Goal: Transaction & Acquisition: Book appointment/travel/reservation

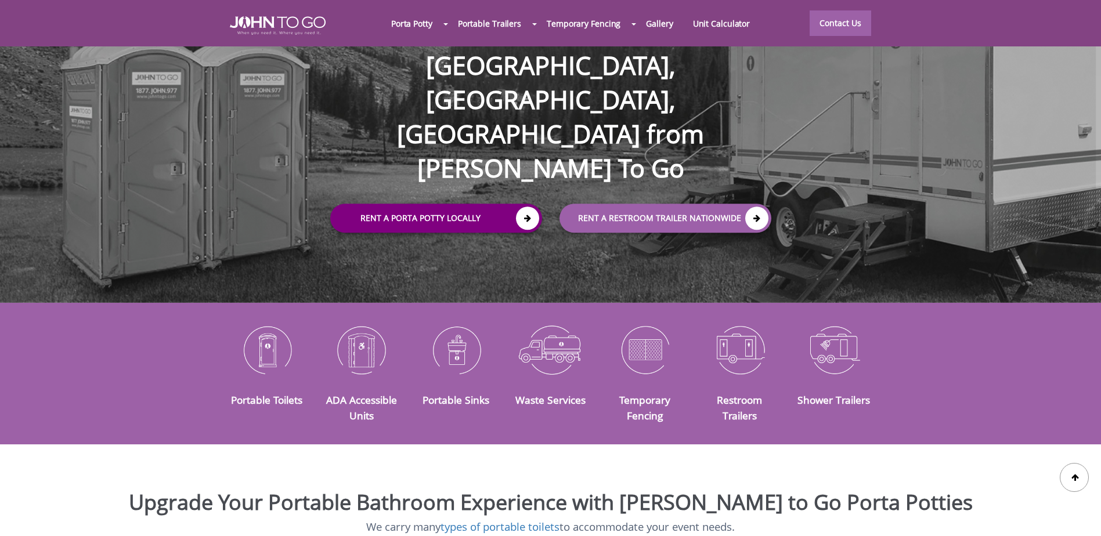
scroll to position [116, 0]
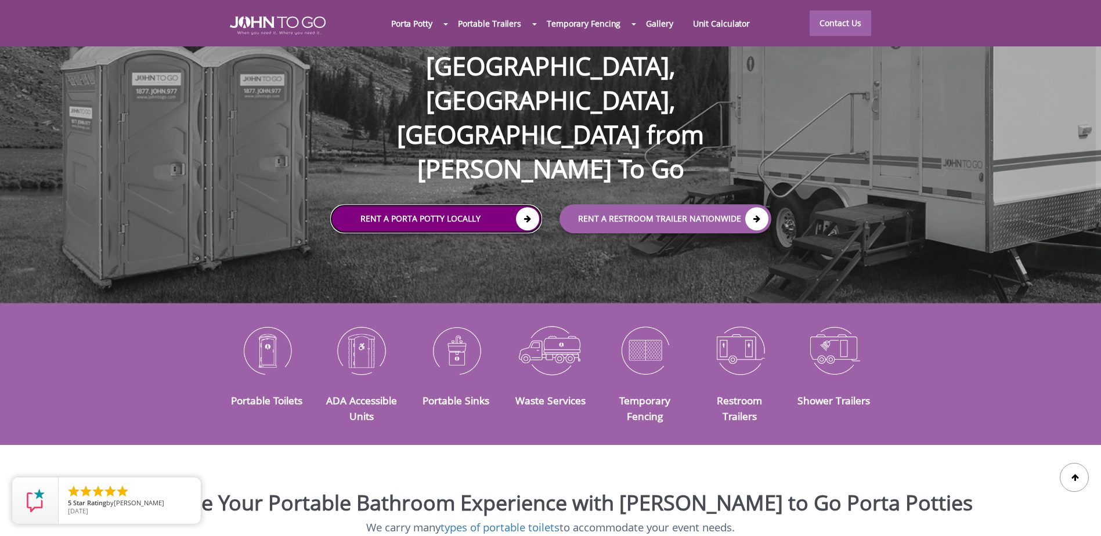
click at [509, 204] on link "Rent a Porta Potty Locally" at bounding box center [436, 218] width 212 height 29
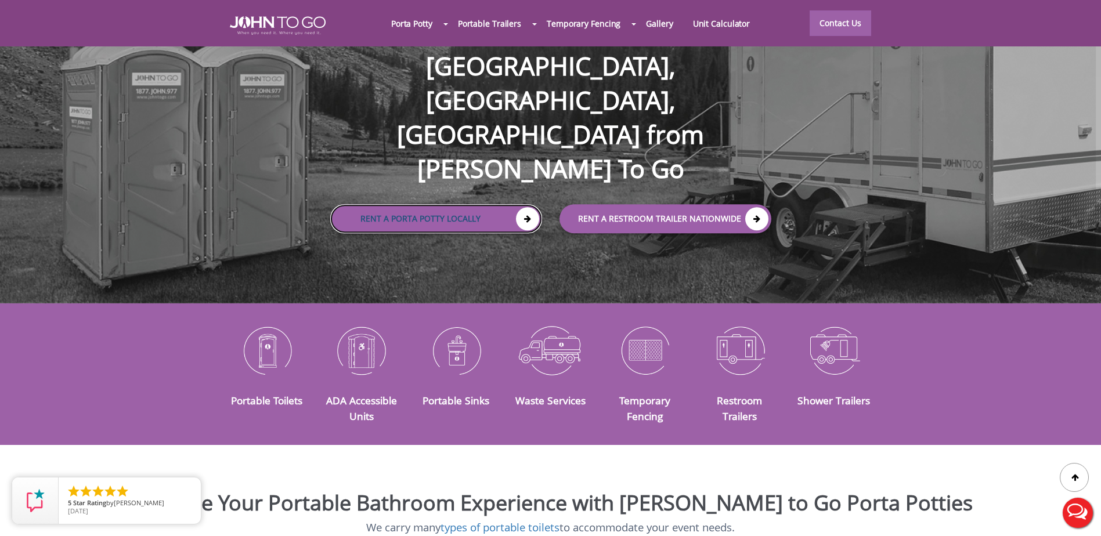
scroll to position [0, 0]
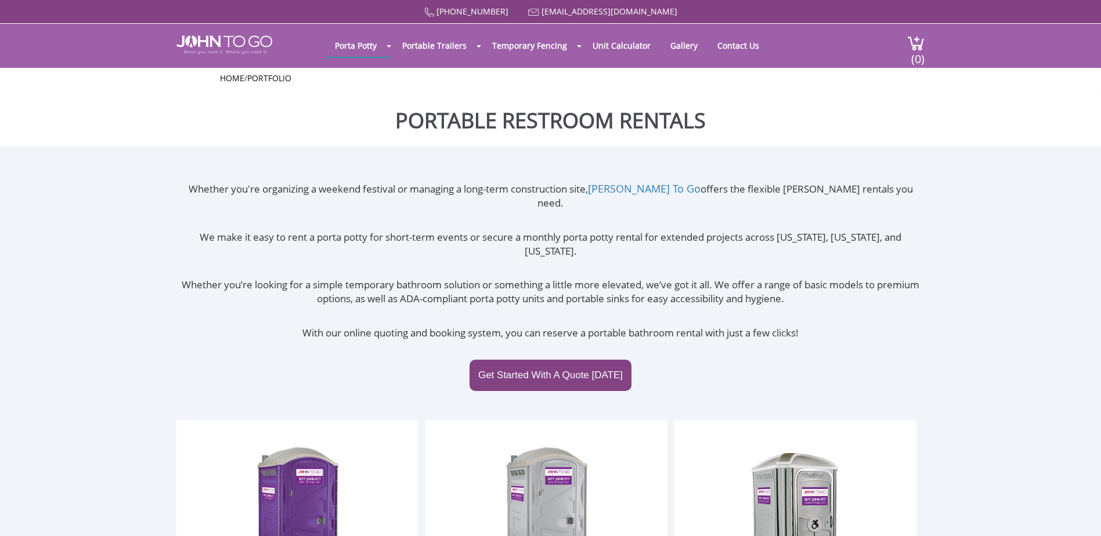
scroll to position [411, 0]
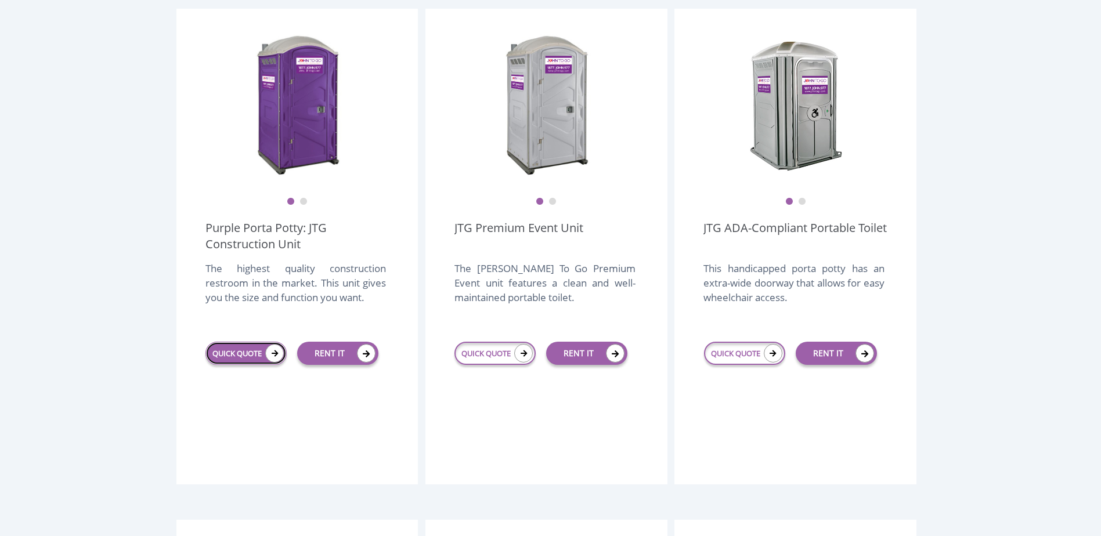
click at [271, 344] on icon at bounding box center [274, 353] width 19 height 19
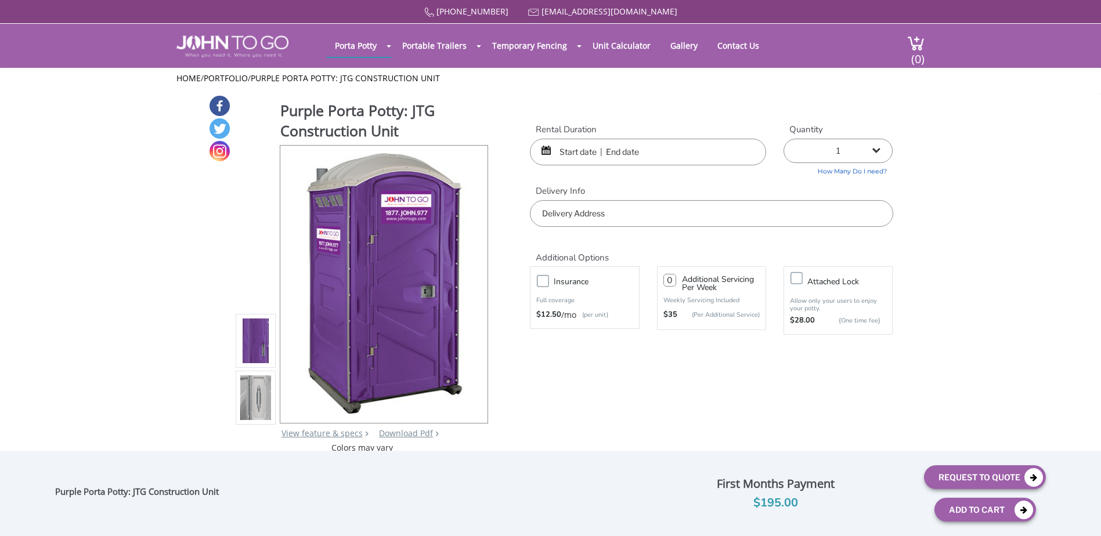
click at [581, 152] on input "text" at bounding box center [648, 152] width 236 height 27
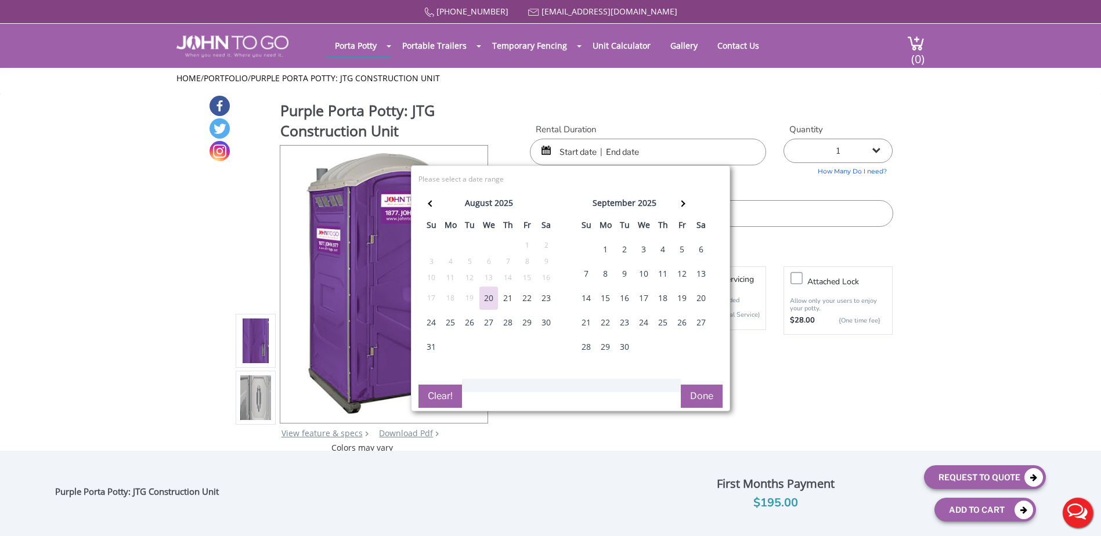
click at [531, 324] on div "29" at bounding box center [527, 322] width 19 height 23
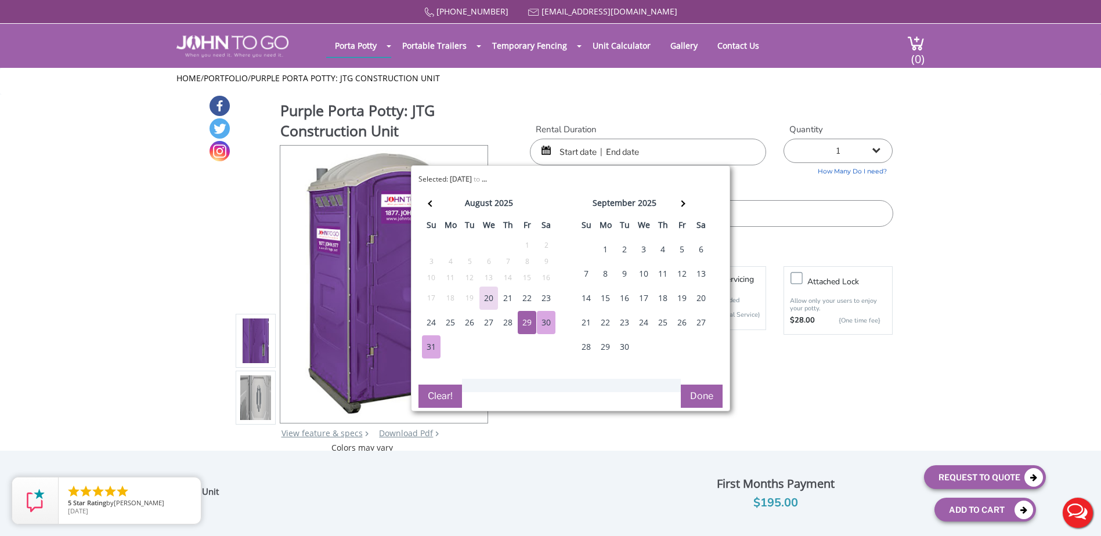
click at [435, 351] on div "31" at bounding box center [431, 346] width 19 height 23
type input "08/29/2025 to 08/31/2025"
click at [874, 150] on select "1 2 (5% discount) 3 (8% discount) 4 (10% discount) 5 (12% discount) 6 (12% disc…" at bounding box center [837, 151] width 109 height 24
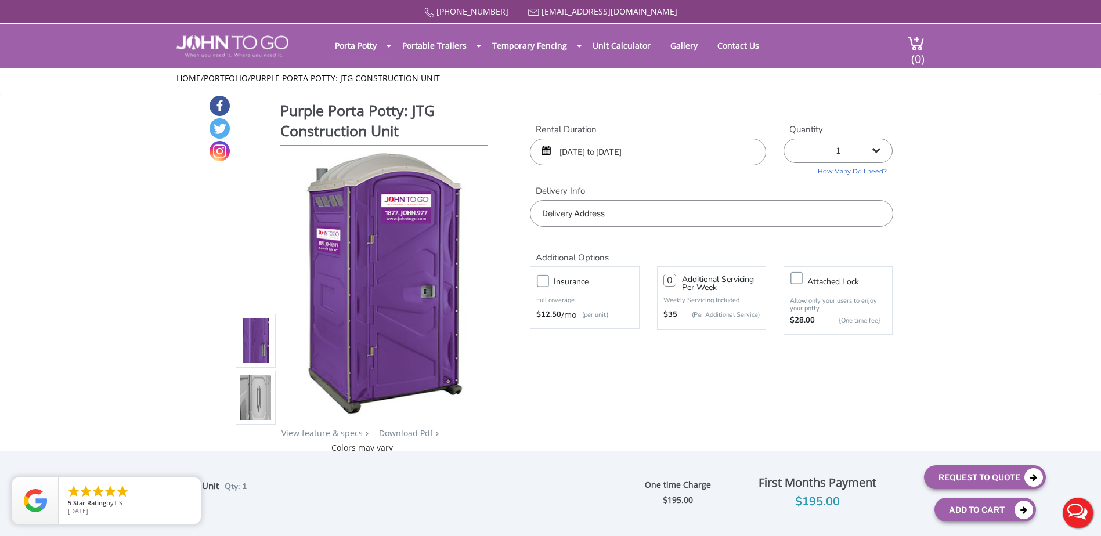
select select "3"
click at [783, 139] on select "1 2 (5% discount) 3 (8% discount) 4 (10% discount) 5 (12% discount) 6 (12% disc…" at bounding box center [837, 151] width 109 height 24
click at [574, 208] on input "text" at bounding box center [711, 213] width 363 height 27
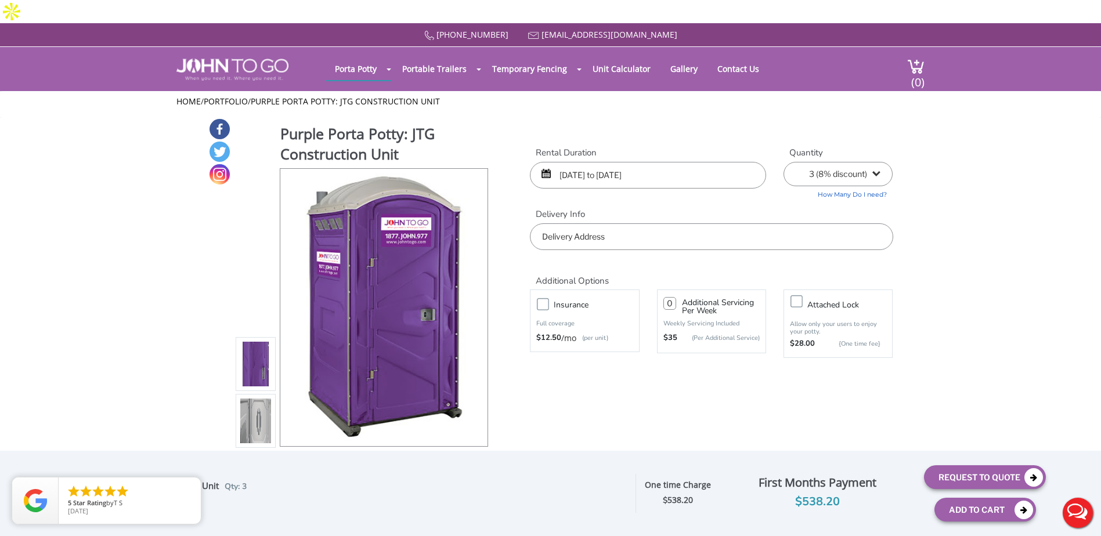
click at [569, 223] on input "text" at bounding box center [711, 236] width 363 height 27
click at [567, 223] on input "text" at bounding box center [711, 236] width 363 height 27
click at [560, 223] on input "text" at bounding box center [711, 236] width 363 height 27
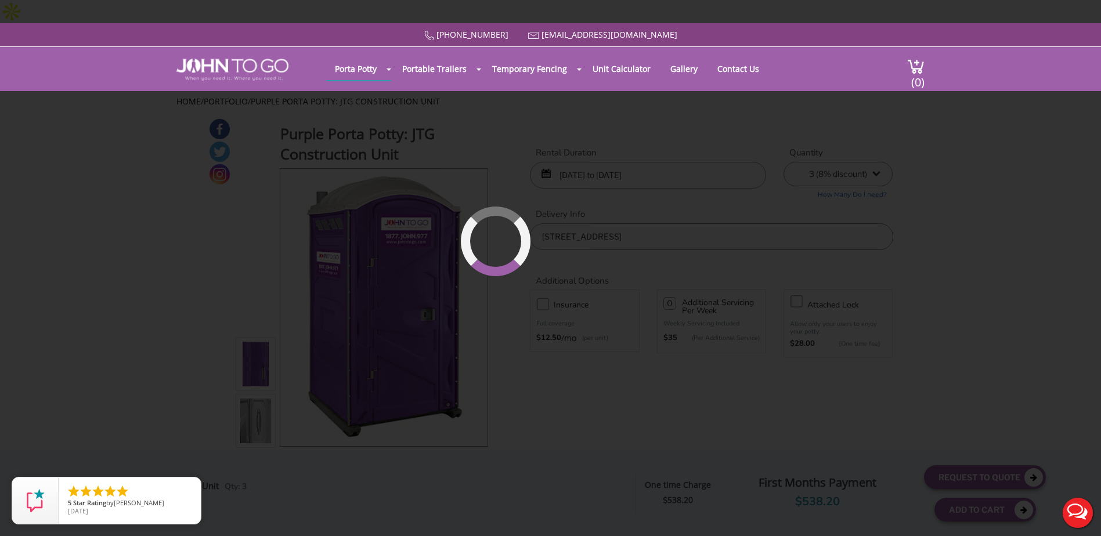
type input "21 Lakeside Avenue, Pompton Lakes, NJ, USA"
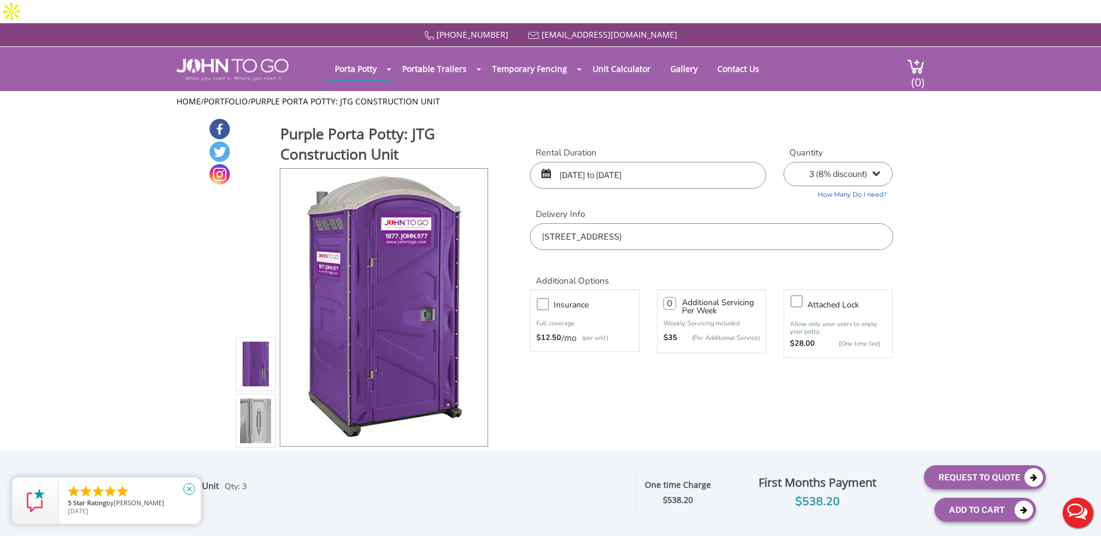
click at [190, 486] on icon "close" at bounding box center [189, 489] width 12 height 12
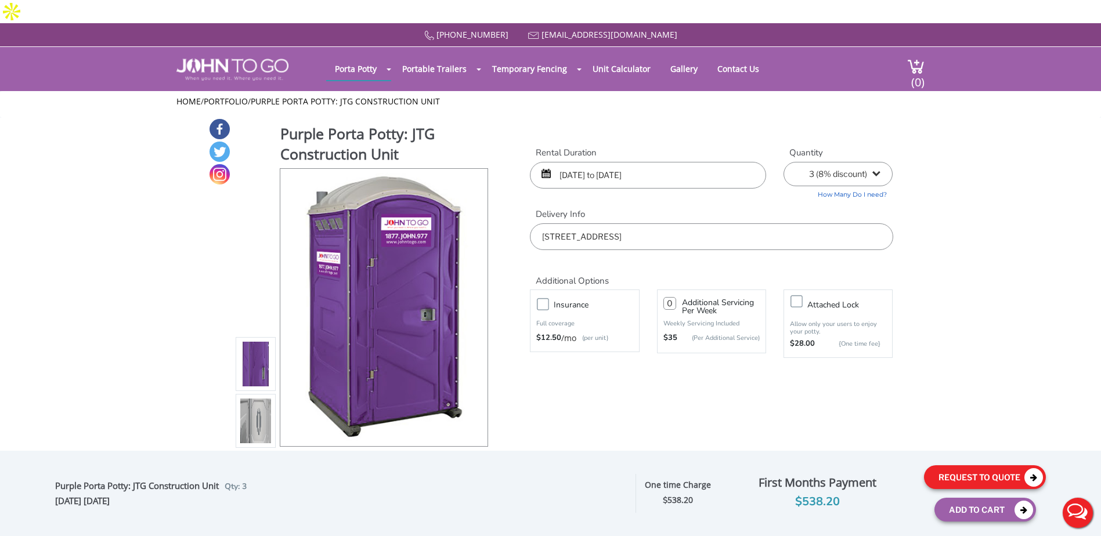
click at [982, 474] on button "Request To Quote" at bounding box center [985, 477] width 122 height 24
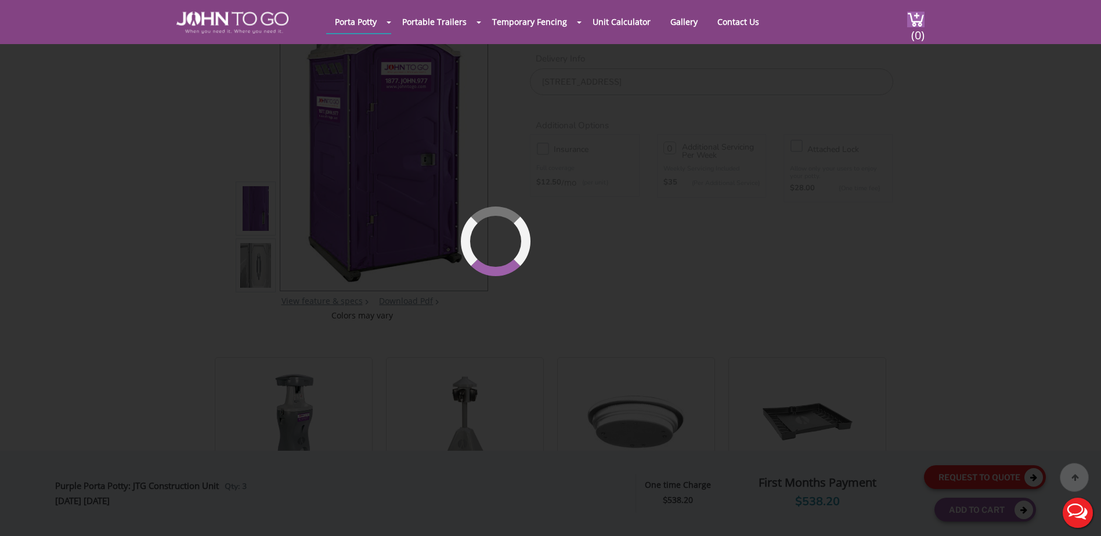
scroll to position [124, 0]
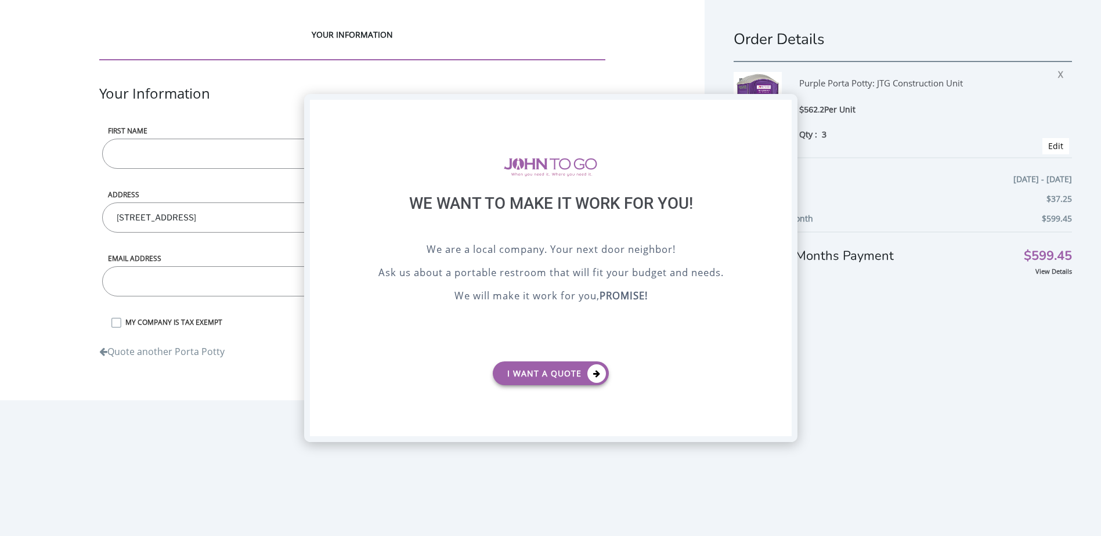
click at [783, 107] on div "X" at bounding box center [782, 110] width 18 height 20
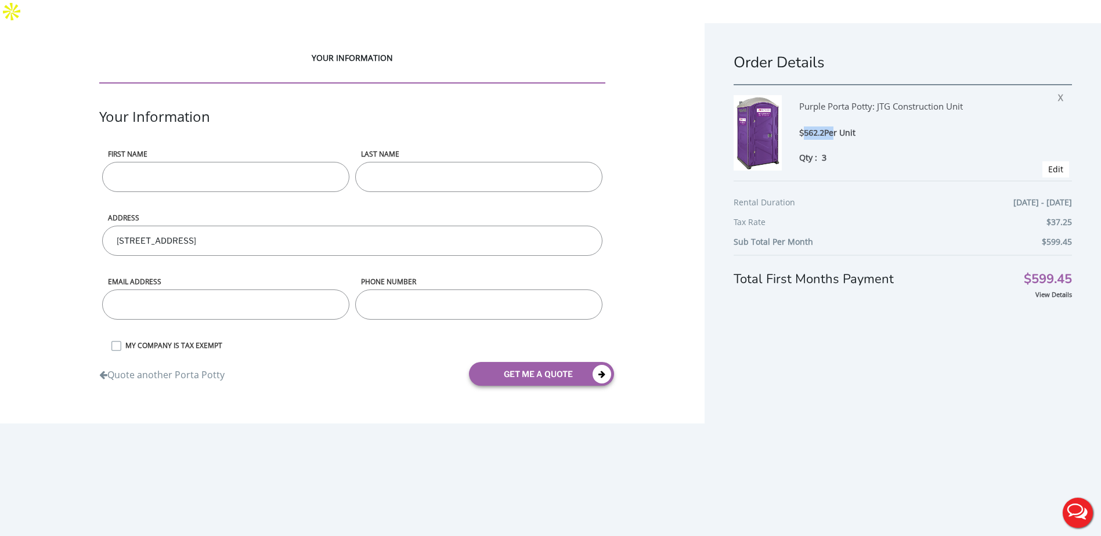
drag, startPoint x: 806, startPoint y: 108, endPoint x: 836, endPoint y: 104, distance: 29.9
click at [836, 126] on div "$562.2 Per Unit" at bounding box center [912, 132] width 226 height 13
click at [1046, 161] on span "Edit" at bounding box center [1055, 169] width 27 height 16
click at [1055, 161] on span "Edit" at bounding box center [1055, 169] width 27 height 16
click at [1048, 164] on link "Edit" at bounding box center [1055, 169] width 15 height 11
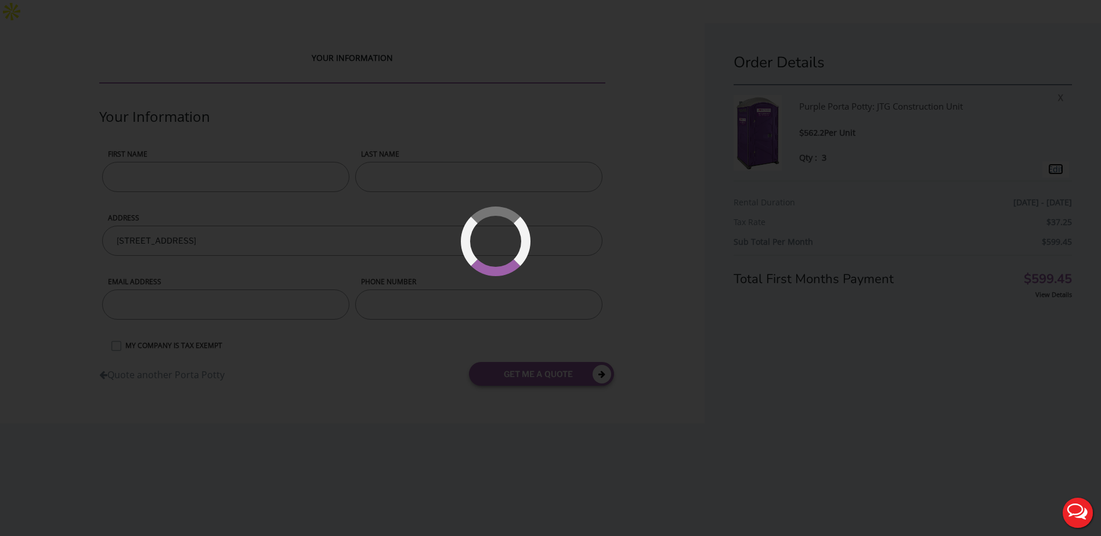
type input "08/29/2025 to 08/31/2025"
select select "3"
type input "0"
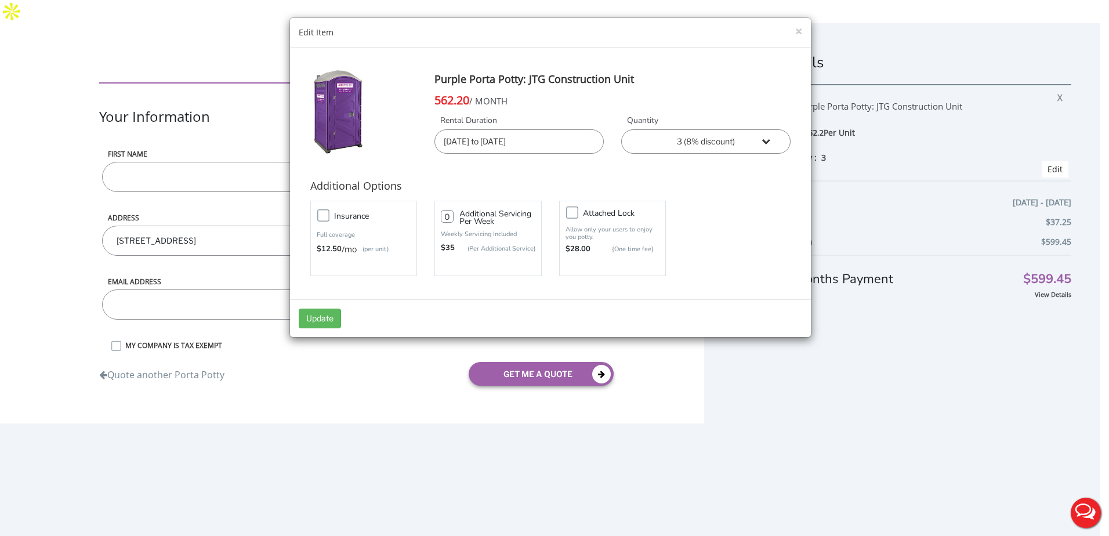
click at [762, 144] on select "1 2 (5% discount) 3 (8% discount) 4 (10% discount) 5 (12% discount) 6 (12% disc…" at bounding box center [705, 141] width 169 height 24
select select "1"
click at [621, 131] on select "1 2 (5% discount) 3 (8% discount) 4 (10% discount) 5 (12% discount) 6 (12% disc…" at bounding box center [705, 141] width 169 height 24
click at [318, 322] on button "Update" at bounding box center [320, 319] width 42 height 20
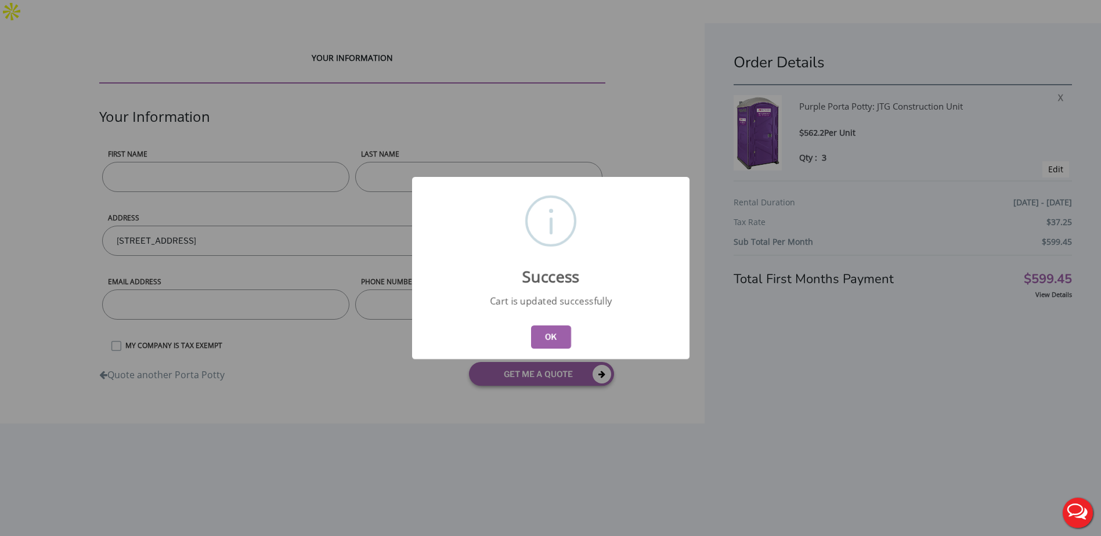
click at [548, 337] on button "OK" at bounding box center [550, 337] width 40 height 23
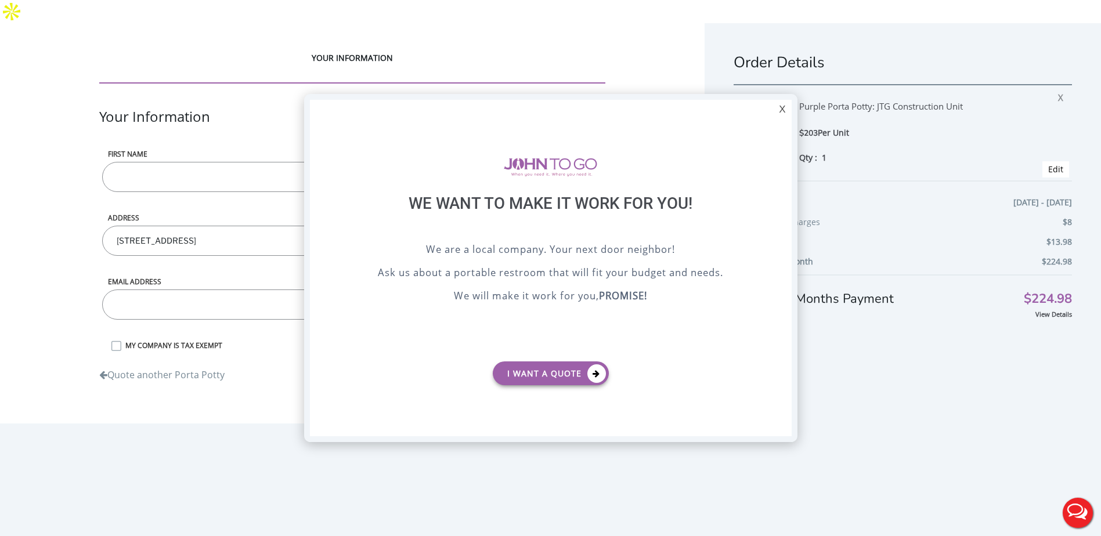
click at [779, 107] on div "X" at bounding box center [782, 110] width 18 height 20
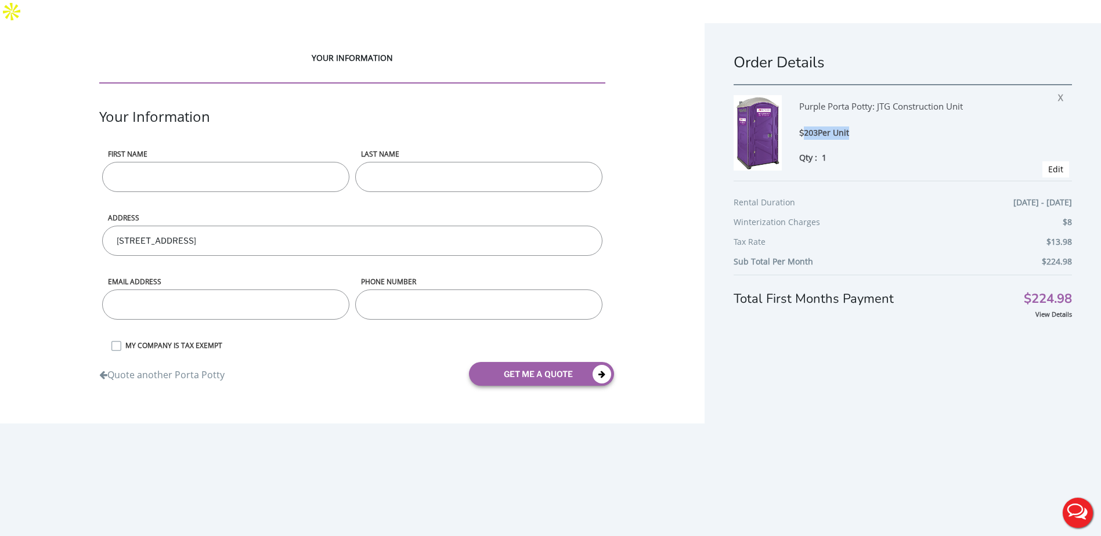
drag, startPoint x: 847, startPoint y: 105, endPoint x: 891, endPoint y: 106, distance: 44.1
click at [891, 126] on div "$203 Per Unit" at bounding box center [912, 132] width 226 height 13
drag, startPoint x: 952, startPoint y: 189, endPoint x: 1068, endPoint y: 280, distance: 148.0
click at [1068, 279] on div "Order Details Purple Porta Potty: JTG Construction Unit $203 Per Unit Qty : 1 X…" at bounding box center [902, 304] width 396 height 563
drag, startPoint x: 1068, startPoint y: 280, endPoint x: 1006, endPoint y: 320, distance: 74.2
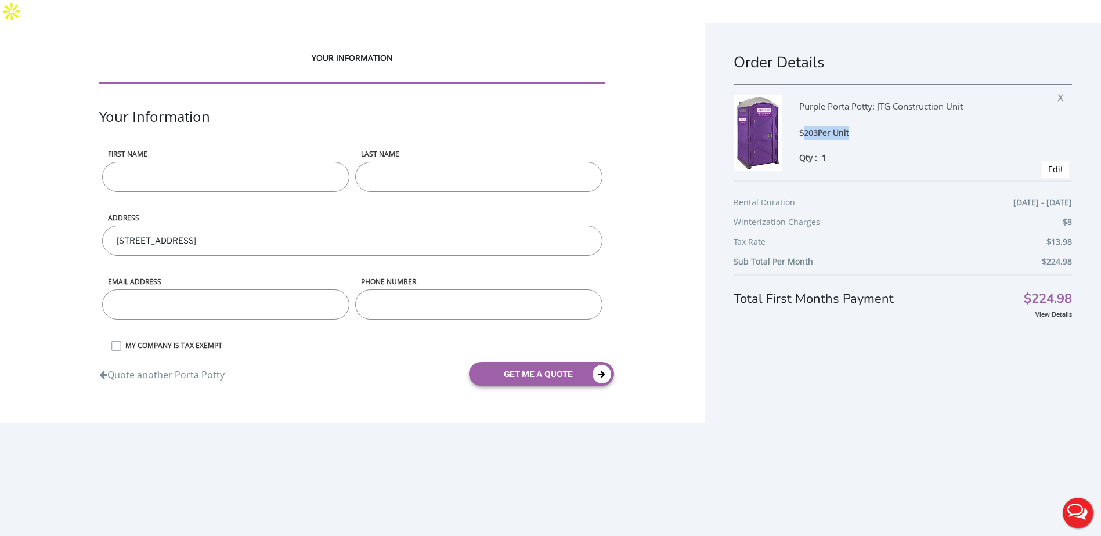
click at [1050, 339] on div "Order Details Purple Porta Potty: JTG Construction Unit $203 Per Unit Qty : 1 X…" at bounding box center [902, 304] width 396 height 563
click at [1058, 88] on span "X" at bounding box center [1063, 95] width 11 height 15
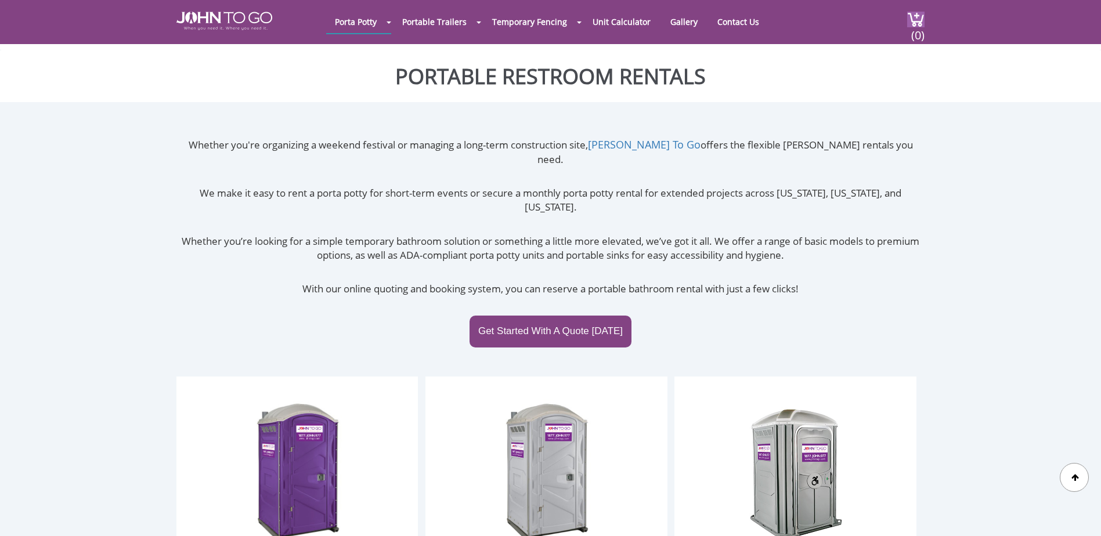
scroll to position [348, 0]
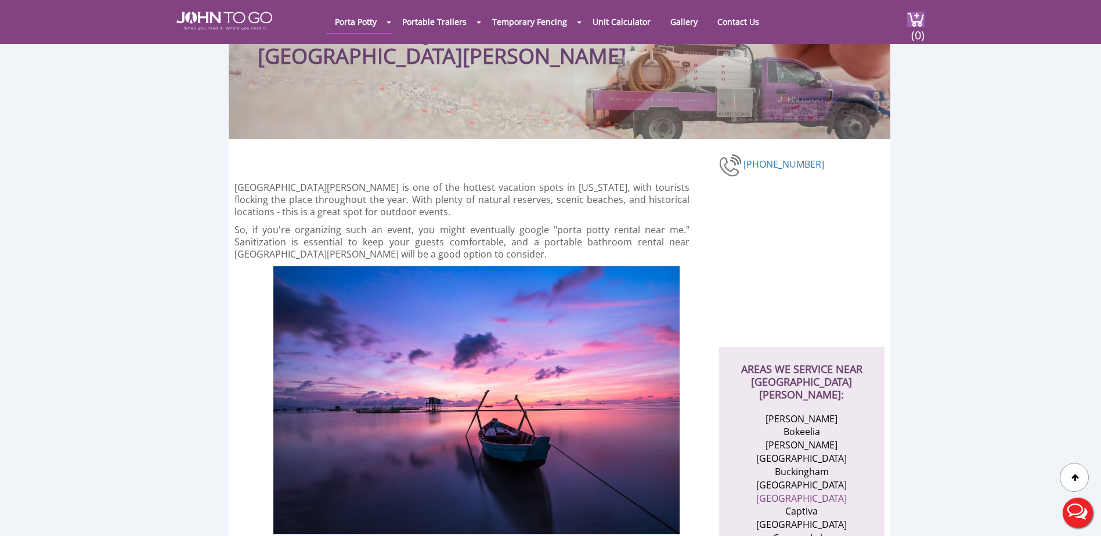
scroll to position [116, 0]
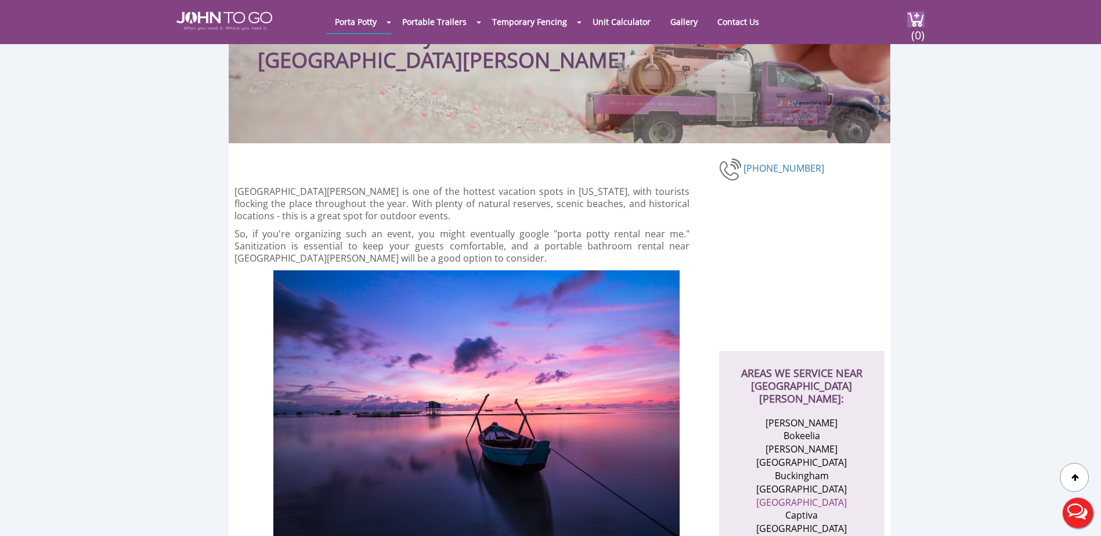
drag, startPoint x: 523, startPoint y: 392, endPoint x: 369, endPoint y: 358, distance: 158.1
click at [370, 358] on img at bounding box center [476, 404] width 406 height 268
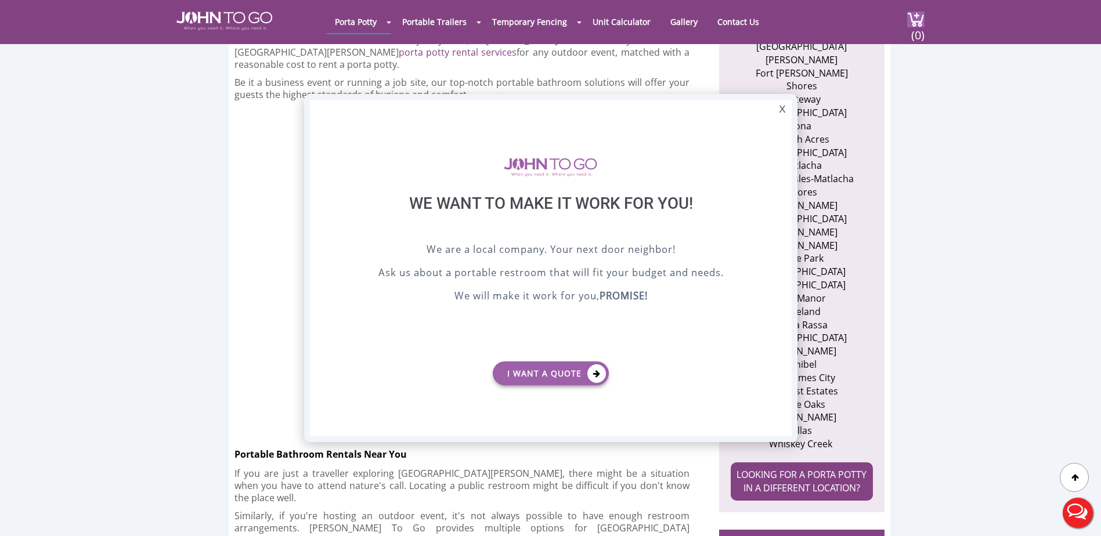
scroll to position [0, 0]
click at [780, 109] on div "X" at bounding box center [782, 110] width 18 height 20
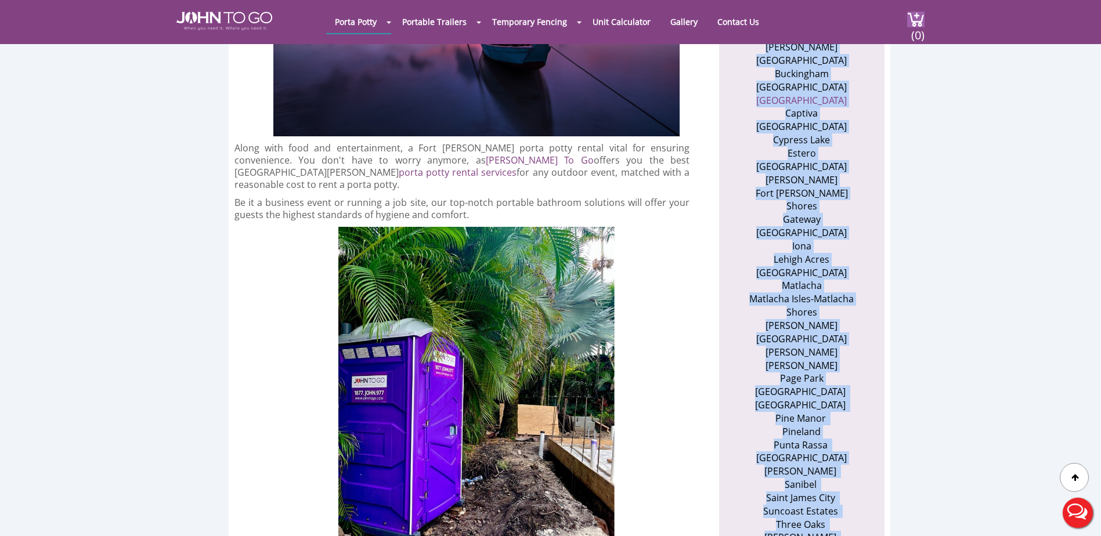
scroll to position [522, 0]
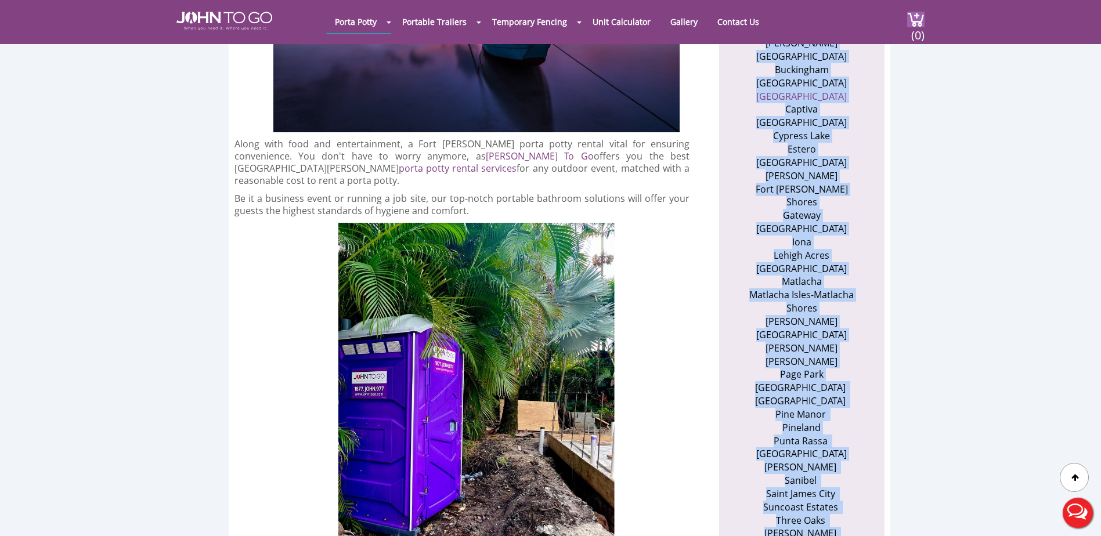
drag, startPoint x: 739, startPoint y: 112, endPoint x: 831, endPoint y: 468, distance: 368.2
click at [831, 468] on div "AREAS WE SERVICE NEAR FORT MYERS: Alva Bokeelia Bonita Springs Buckingham Burnt…" at bounding box center [801, 287] width 165 height 684
click at [798, 288] on li "Matlacha Isles-Matlacha Shores" at bounding box center [801, 301] width 113 height 27
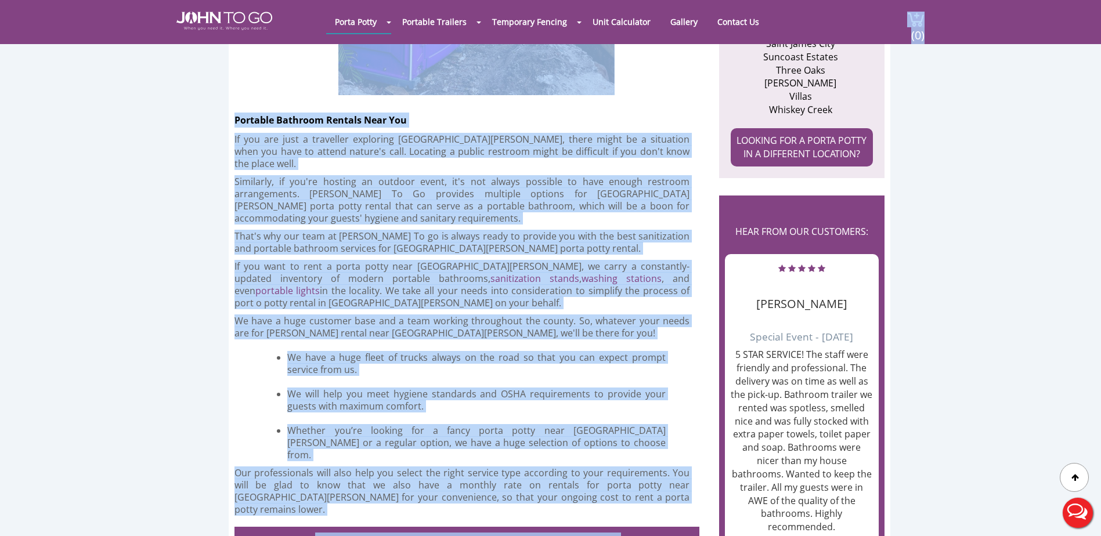
scroll to position [820, 0]
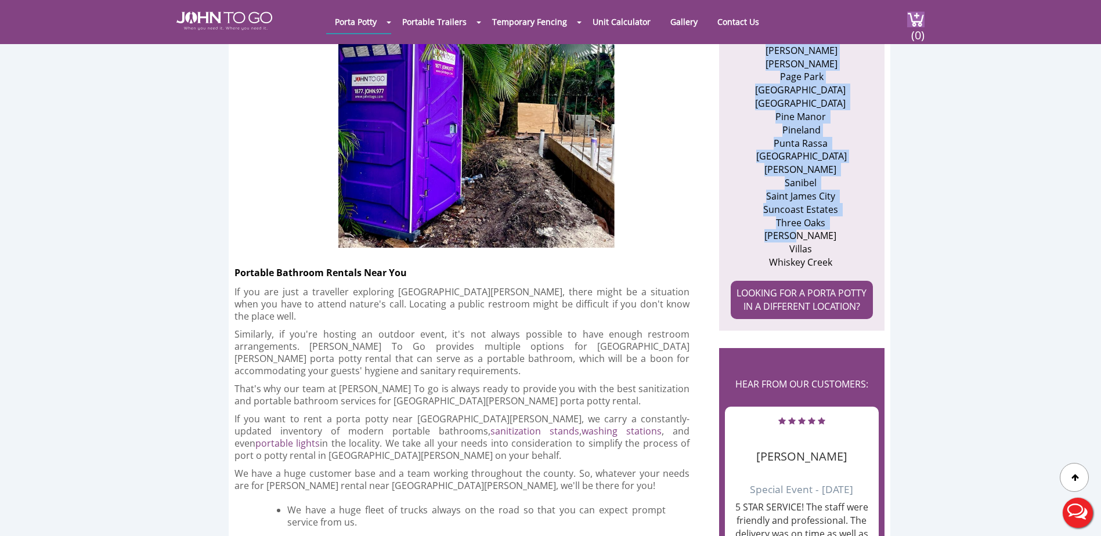
drag, startPoint x: 778, startPoint y: 274, endPoint x: 822, endPoint y: 149, distance: 133.4
drag, startPoint x: 822, startPoint y: 149, endPoint x: 799, endPoint y: 133, distance: 28.0
click at [799, 216] on li "Three Oaks ​" at bounding box center [801, 222] width 113 height 13
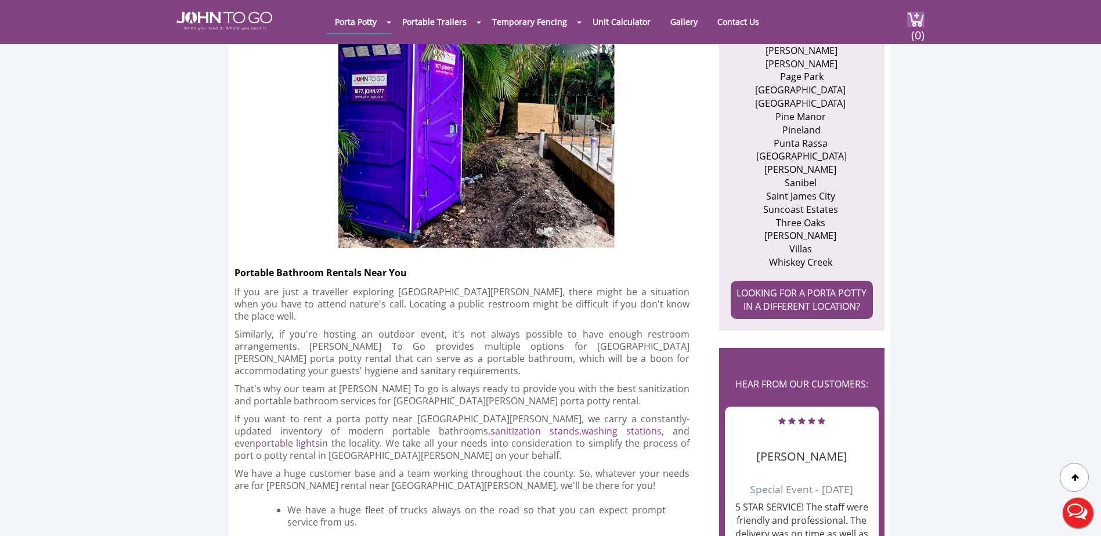
drag, startPoint x: 798, startPoint y: 90, endPoint x: 795, endPoint y: 113, distance: 23.4
click at [798, 176] on li "Sanibel ​" at bounding box center [801, 182] width 113 height 13
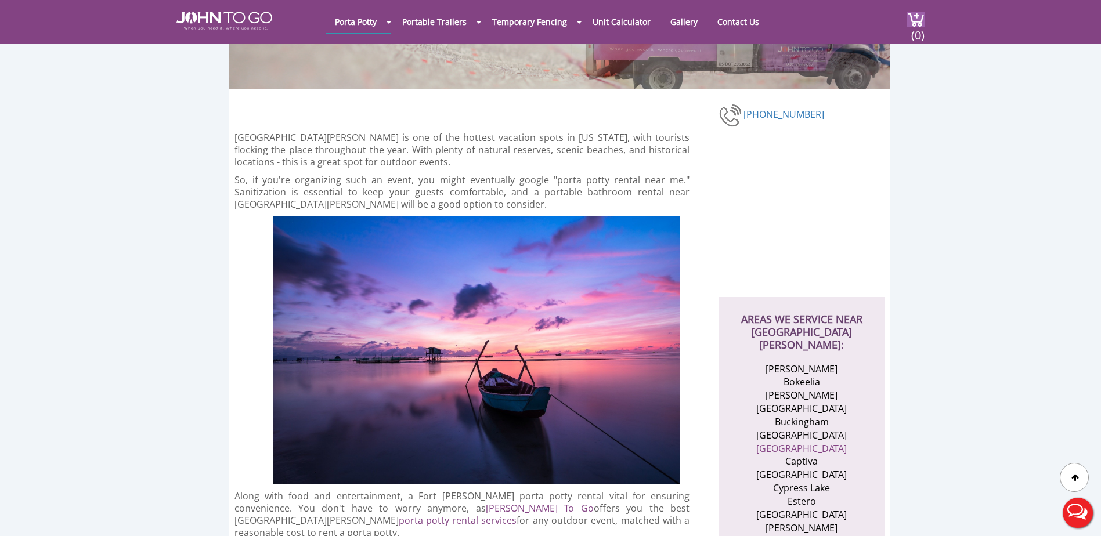
scroll to position [0, 0]
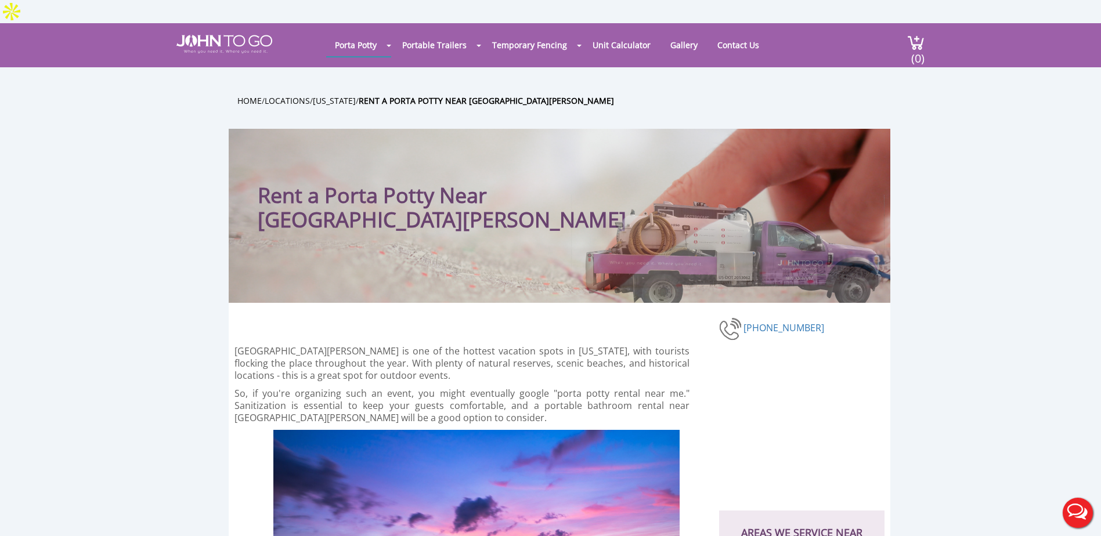
drag, startPoint x: 335, startPoint y: 342, endPoint x: 352, endPoint y: 337, distance: 18.0
click at [335, 345] on p "Fort Myers is one of the hottest vacation spots in Florida, with tourists flock…" at bounding box center [461, 363] width 455 height 37
click at [444, 345] on p "Fort Myers is one of the hottest vacation spots in Florida, with tourists flock…" at bounding box center [461, 363] width 455 height 37
drag, startPoint x: 692, startPoint y: 140, endPoint x: 467, endPoint y: 142, distance: 225.1
click at [467, 142] on div "Rent a Porta Potty Near Fort Myers" at bounding box center [559, 216] width 661 height 174
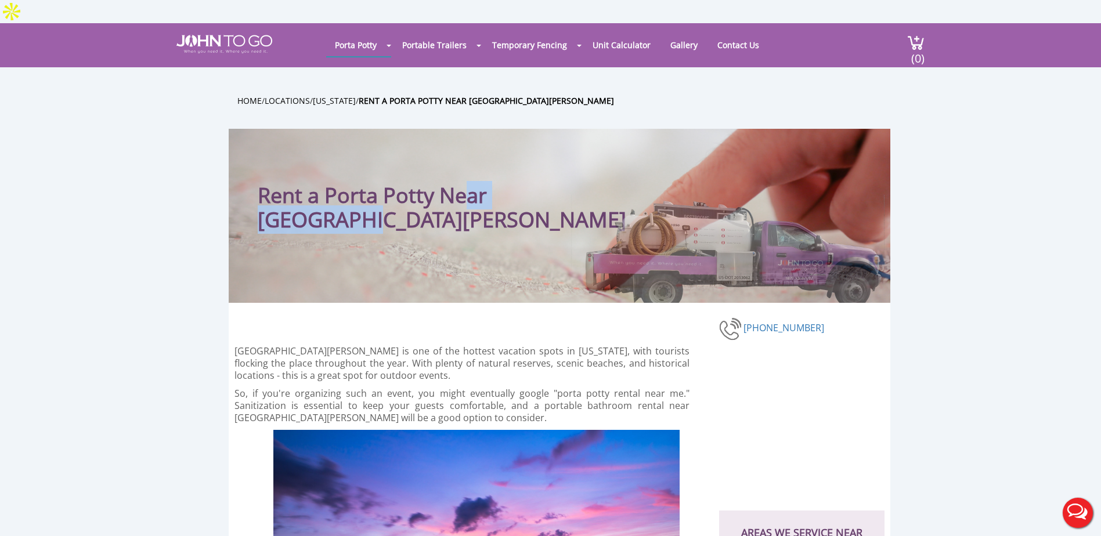
click at [753, 142] on div "Rent a Porta Potty Near Fort Myers" at bounding box center [559, 216] width 661 height 174
click at [441, 172] on h1 "Rent a Porta Potty Near Fort Myers" at bounding box center [445, 192] width 374 height 80
drag, startPoint x: 574, startPoint y: 171, endPoint x: 296, endPoint y: 182, distance: 278.7
click at [296, 182] on h1 "Rent a Porta Potty Near Fort Myers" at bounding box center [445, 192] width 374 height 80
drag, startPoint x: 296, startPoint y: 182, endPoint x: 436, endPoint y: 232, distance: 149.2
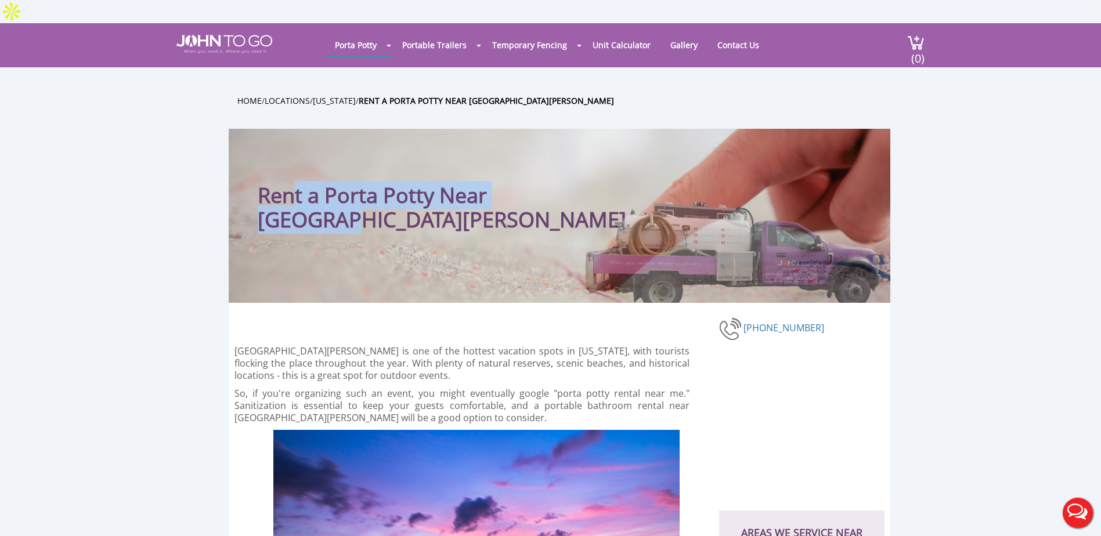
click at [436, 232] on div "Rent a Porta Potty Near Fort Myers" at bounding box center [559, 216] width 661 height 174
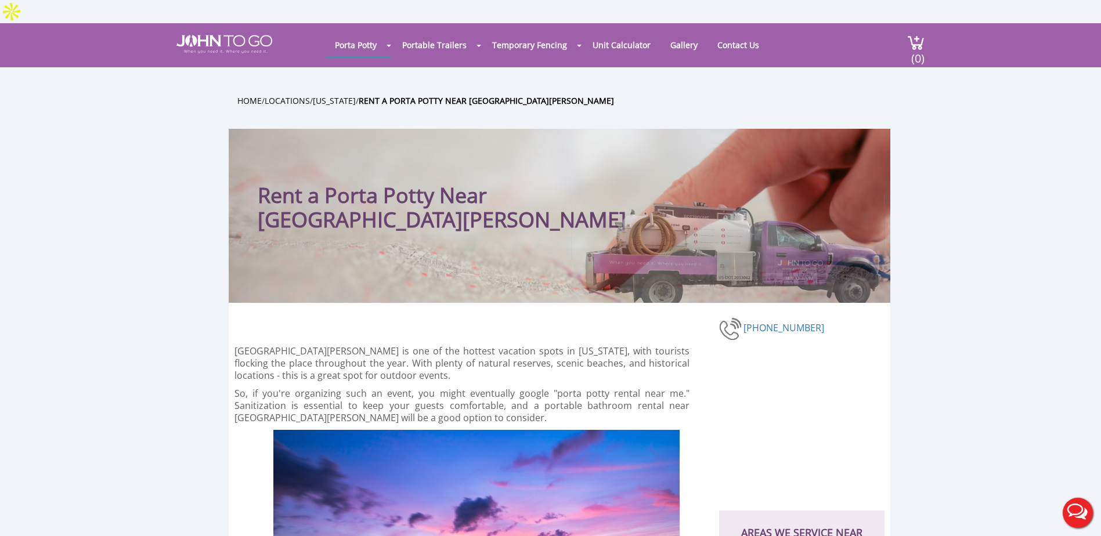
drag, startPoint x: 527, startPoint y: 76, endPoint x: 357, endPoint y: 77, distance: 169.4
click at [357, 94] on ul "Home / Locations / Florida / Rent a Porta Potty Near Fort Myers" at bounding box center [567, 100] width 661 height 13
click at [420, 95] on b "Rent a Porta Potty Near [GEOGRAPHIC_DATA][PERSON_NAME]" at bounding box center [486, 100] width 255 height 11
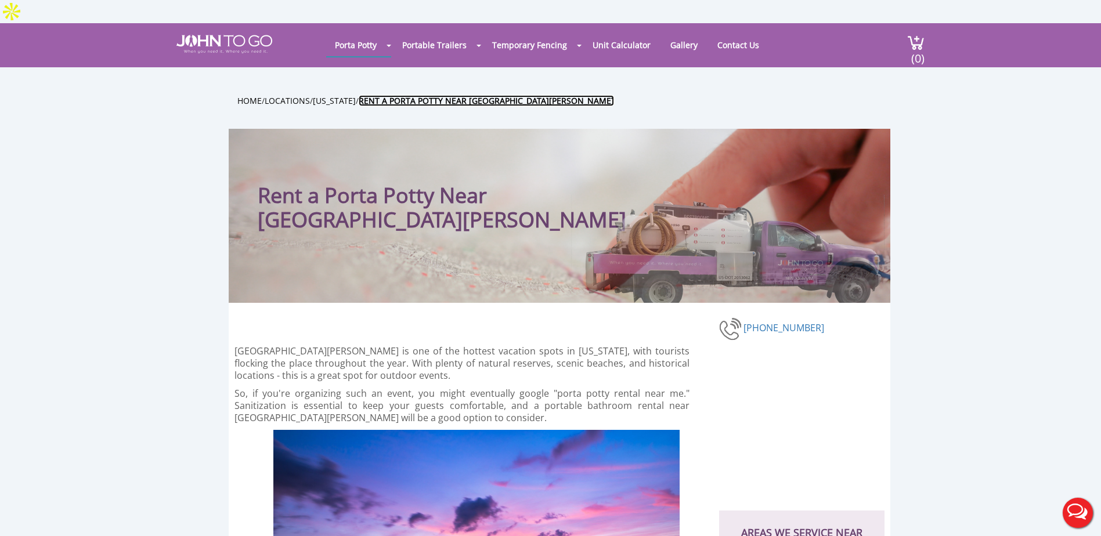
click at [420, 95] on b "Rent a Porta Potty Near [GEOGRAPHIC_DATA][PERSON_NAME]" at bounding box center [486, 100] width 255 height 11
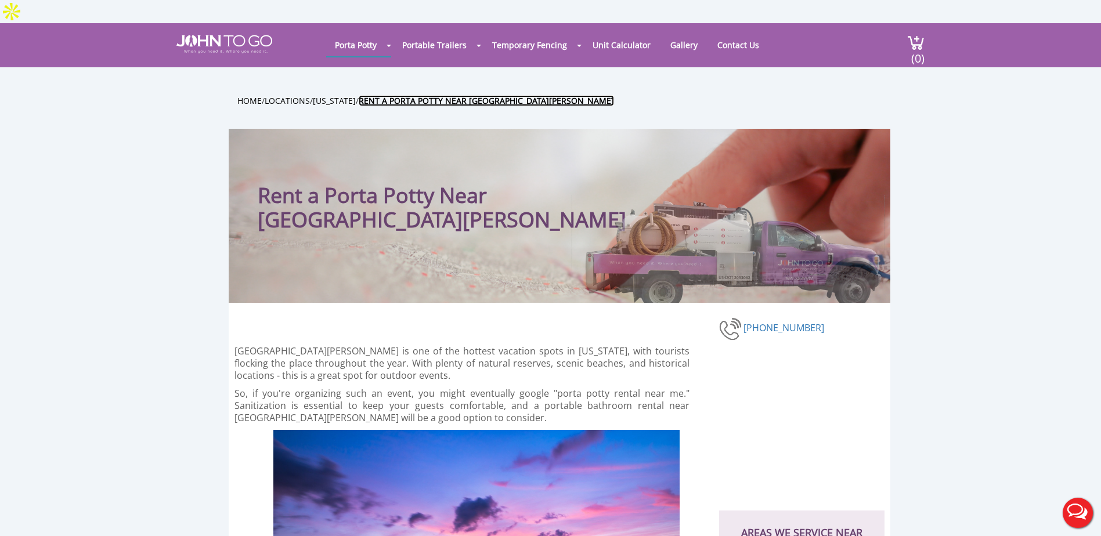
click at [420, 95] on b "Rent a Porta Potty Near [GEOGRAPHIC_DATA][PERSON_NAME]" at bounding box center [486, 100] width 255 height 11
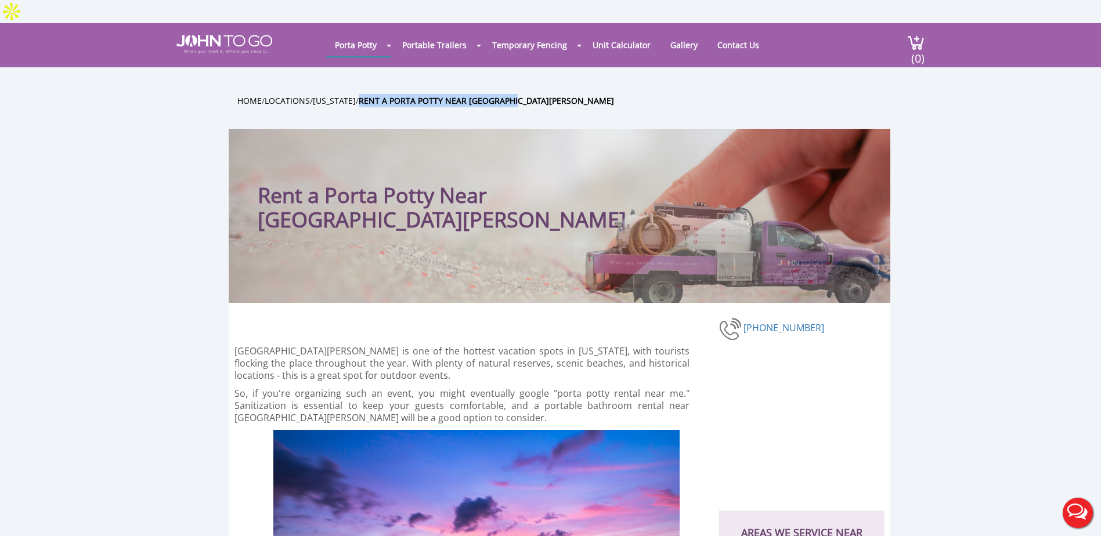
drag, startPoint x: 529, startPoint y: 79, endPoint x: 360, endPoint y: 81, distance: 168.8
click at [360, 94] on ul "Home / Locations / Florida / Rent a Porta Potty Near Fort Myers" at bounding box center [567, 100] width 661 height 13
click at [345, 95] on link "[US_STATE]" at bounding box center [334, 100] width 43 height 11
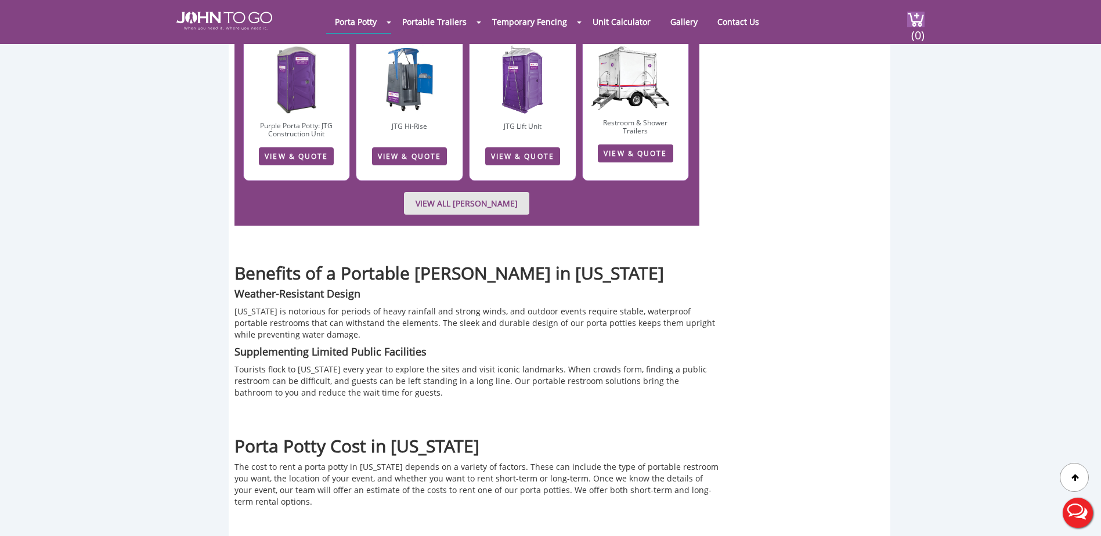
scroll to position [2147, 0]
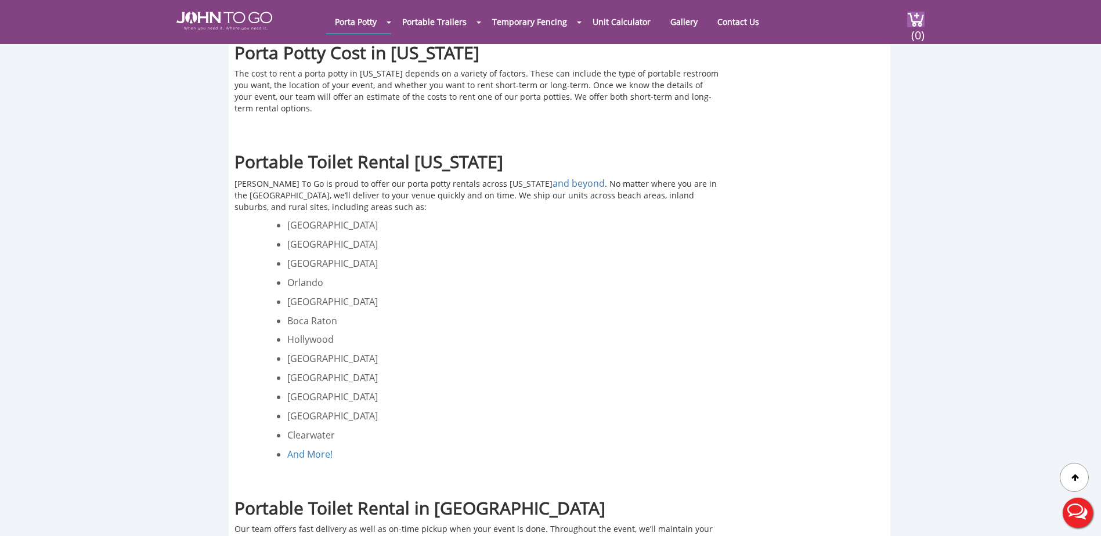
click at [321, 295] on span "Delray Beach" at bounding box center [332, 301] width 91 height 13
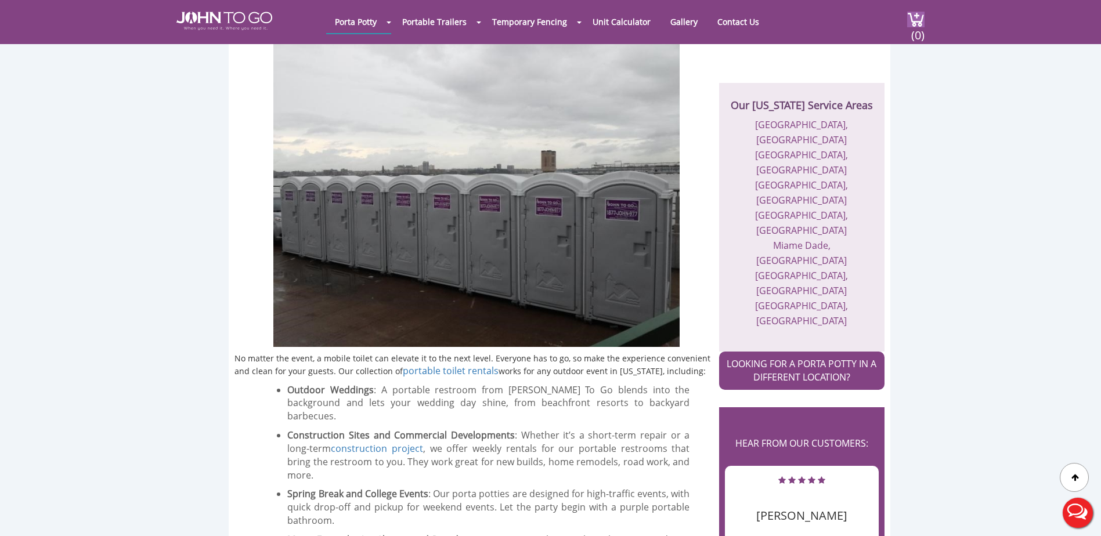
scroll to position [232, 0]
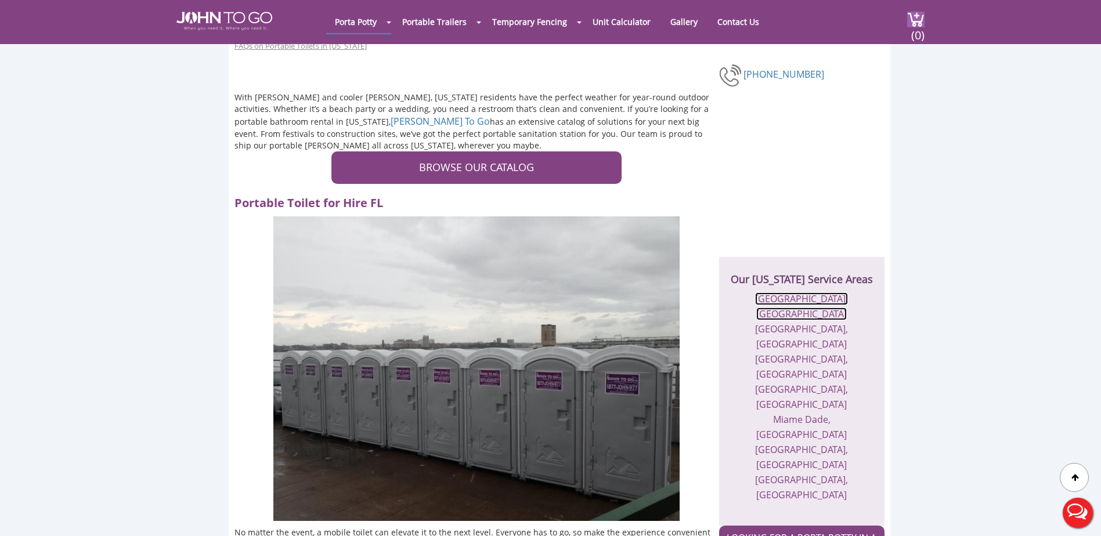
click at [794, 292] on link "[GEOGRAPHIC_DATA], [GEOGRAPHIC_DATA]" at bounding box center [801, 306] width 93 height 28
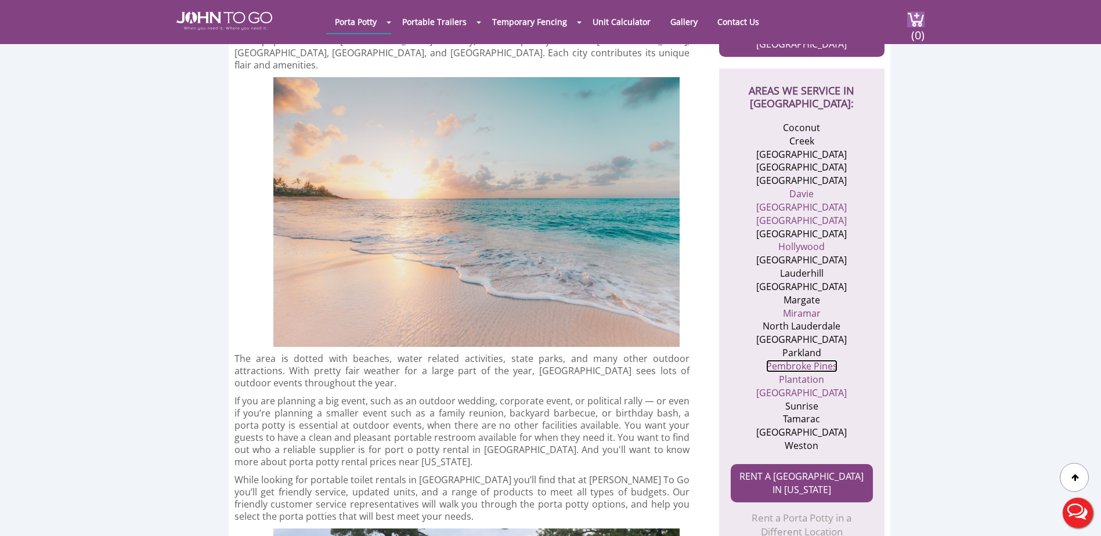
click at [804, 367] on link "Pembroke Pines" at bounding box center [801, 366] width 71 height 13
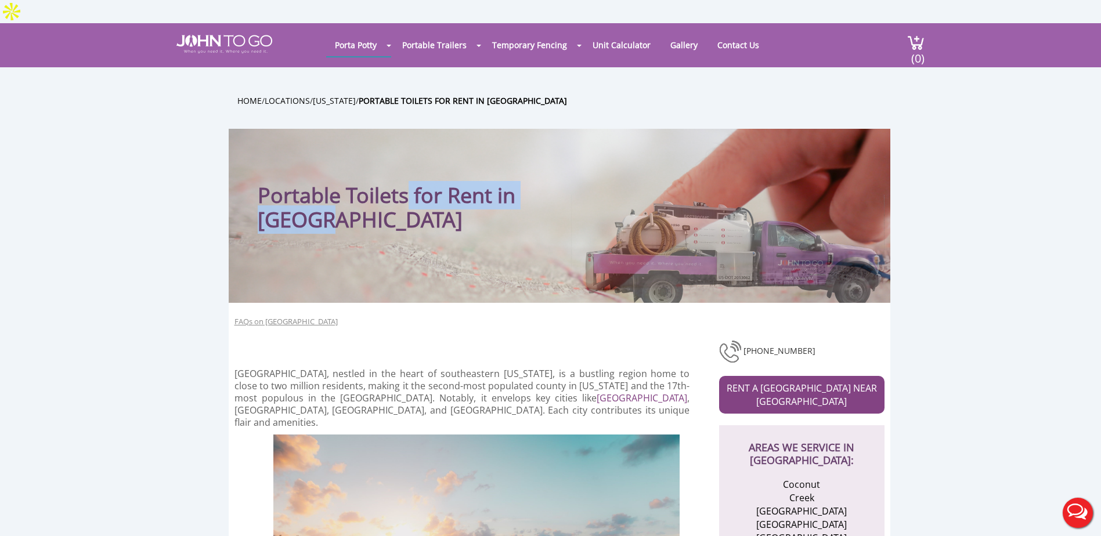
drag, startPoint x: 569, startPoint y: 137, endPoint x: 409, endPoint y: 168, distance: 162.6
click at [409, 168] on h1 "Portable Toilets for Rent in Broward County" at bounding box center [445, 192] width 374 height 80
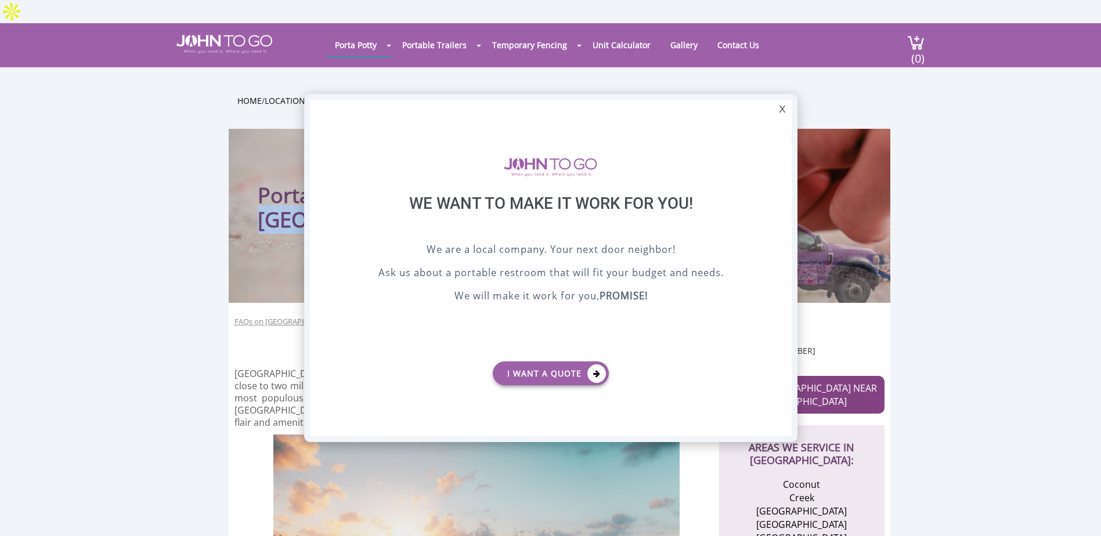
drag, startPoint x: 409, startPoint y: 168, endPoint x: 804, endPoint y: 138, distance: 396.3
click at [352, 227] on div at bounding box center [550, 268] width 1101 height 536
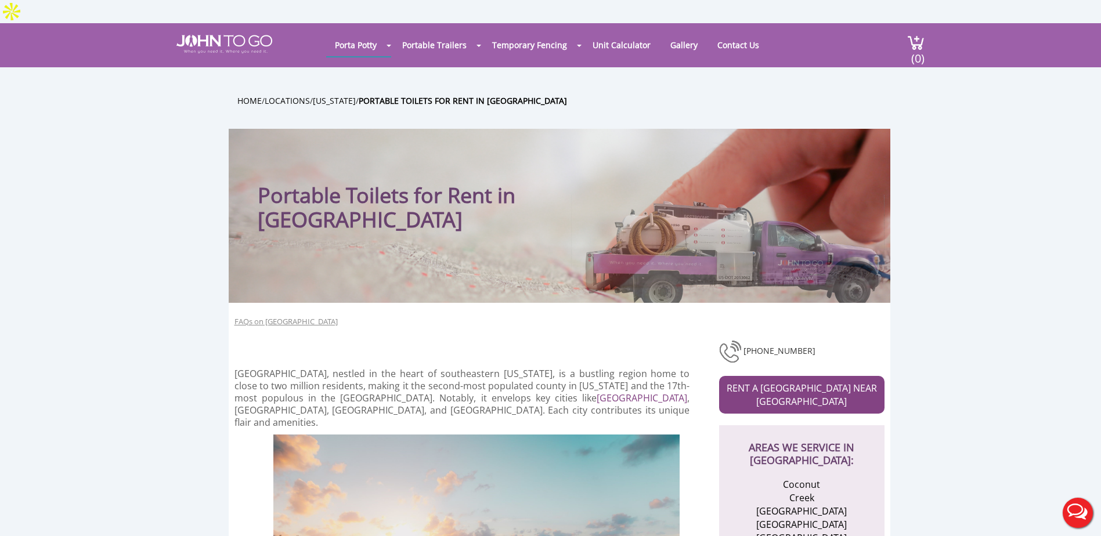
click at [285, 95] on link "Locations" at bounding box center [287, 100] width 45 height 11
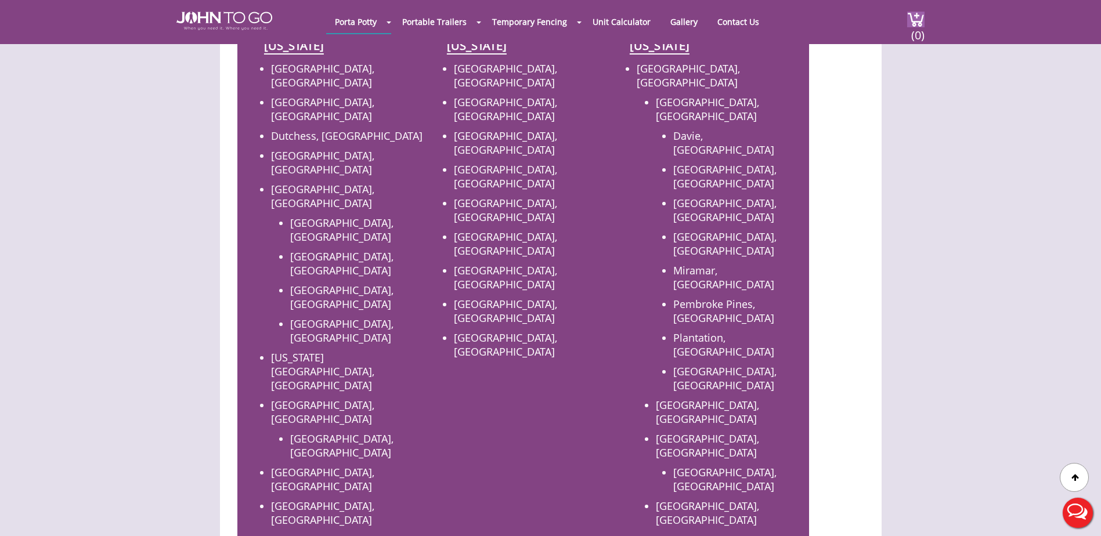
scroll to position [174, 0]
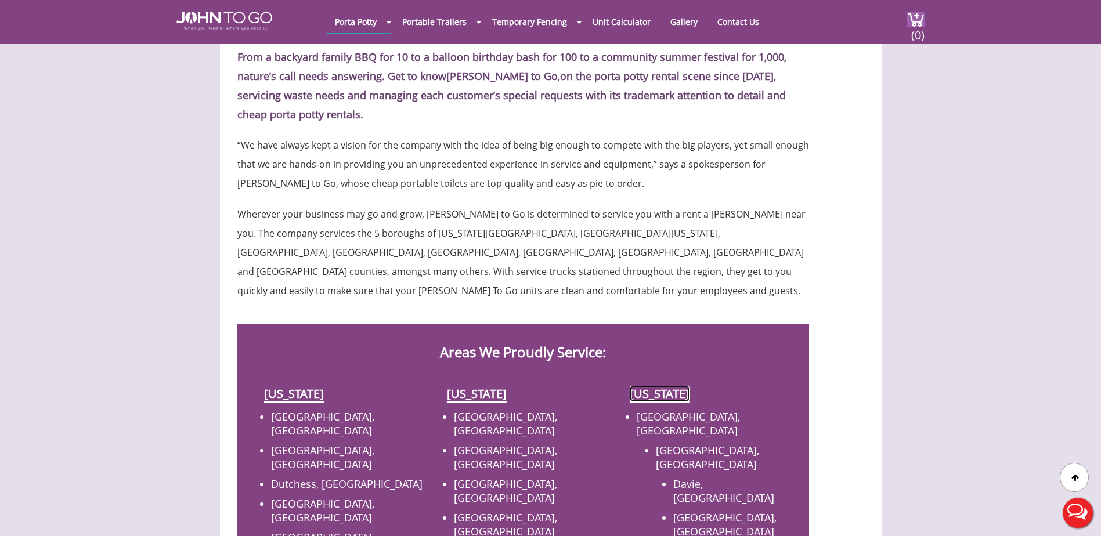
click at [649, 386] on link "[US_STATE]" at bounding box center [660, 394] width 60 height 16
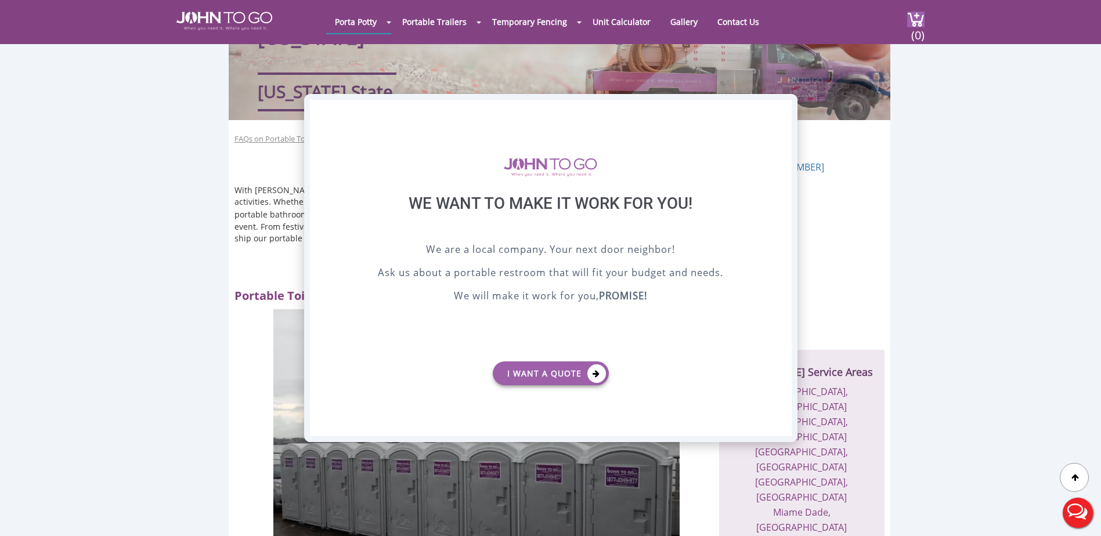
click at [782, 108] on div "X" at bounding box center [782, 110] width 18 height 20
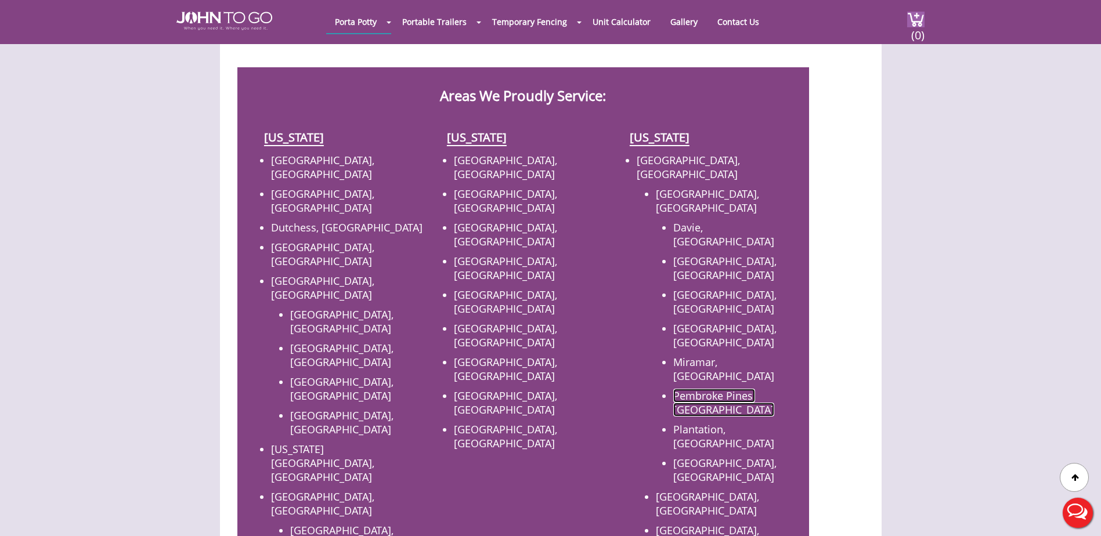
click at [700, 389] on link "Pembroke Pines, [GEOGRAPHIC_DATA]" at bounding box center [723, 403] width 101 height 28
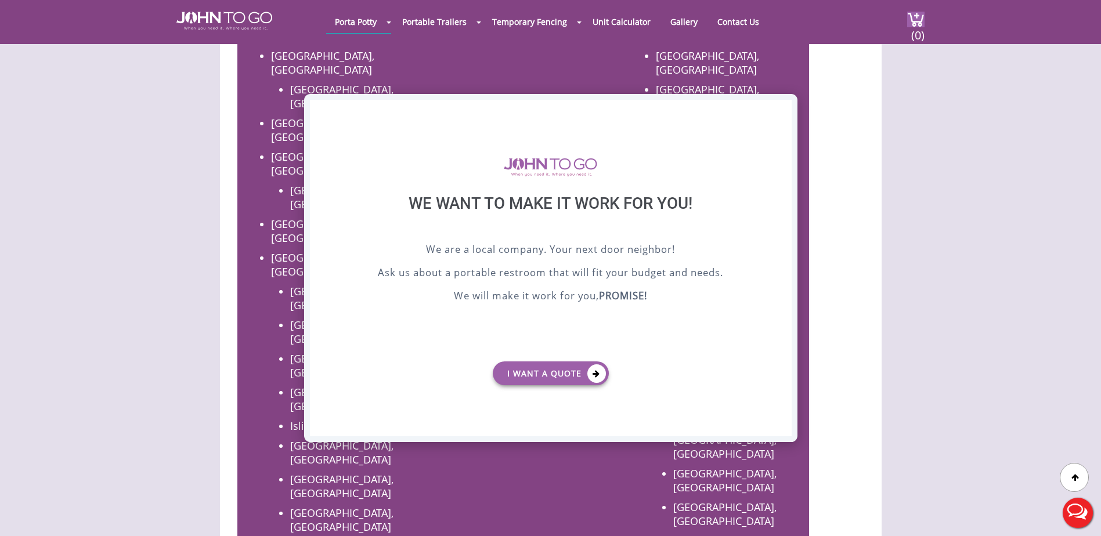
click at [781, 111] on div "X" at bounding box center [782, 110] width 18 height 20
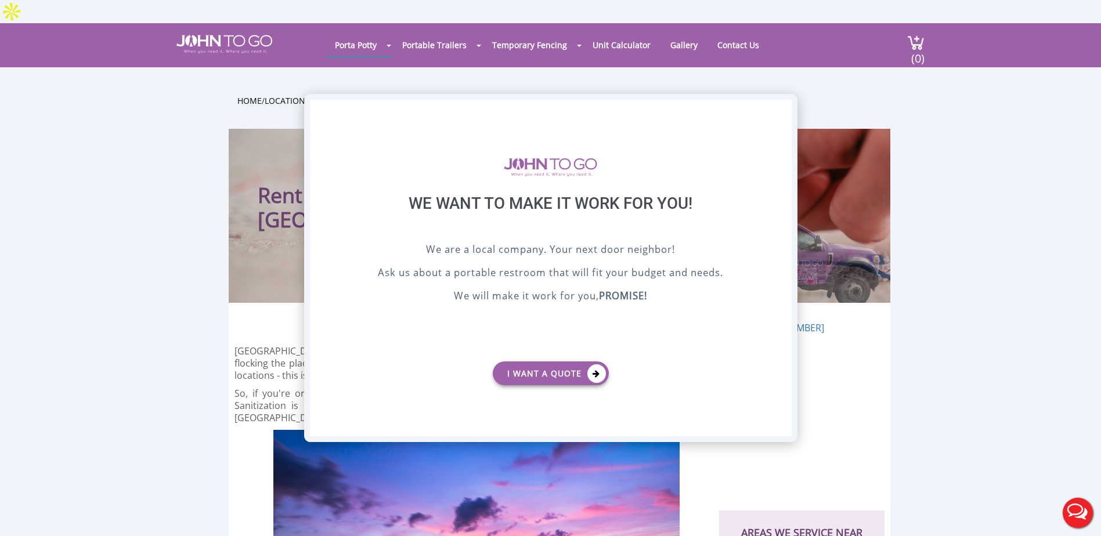
click at [780, 105] on div "X" at bounding box center [782, 110] width 18 height 20
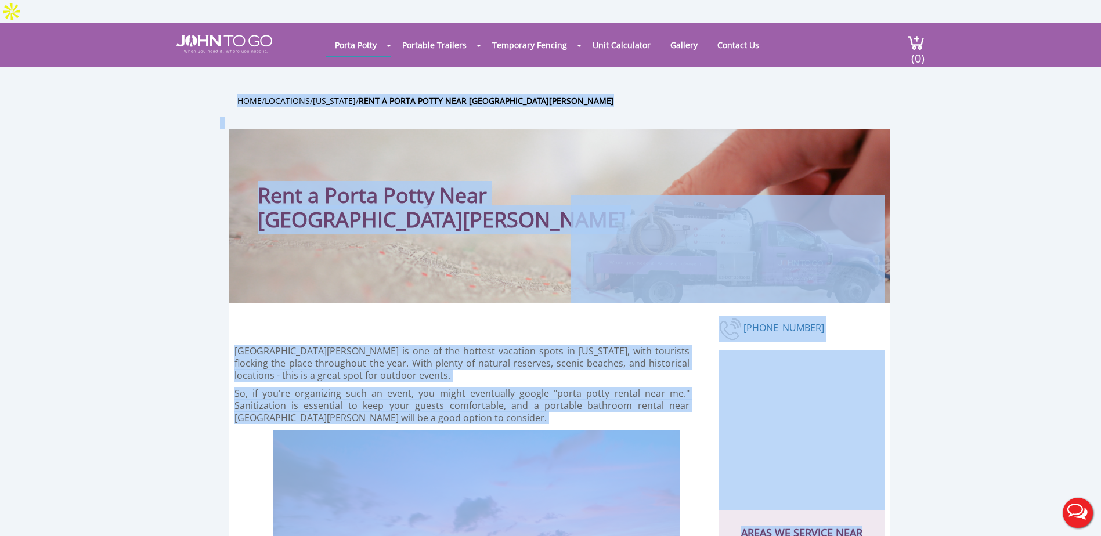
drag, startPoint x: 180, startPoint y: 66, endPoint x: 918, endPoint y: 488, distance: 850.4
click at [270, 345] on p "[GEOGRAPHIC_DATA][PERSON_NAME] is one of the hottest vacation spots in [US_STAT…" at bounding box center [461, 363] width 455 height 37
